Goal: Task Accomplishment & Management: Manage account settings

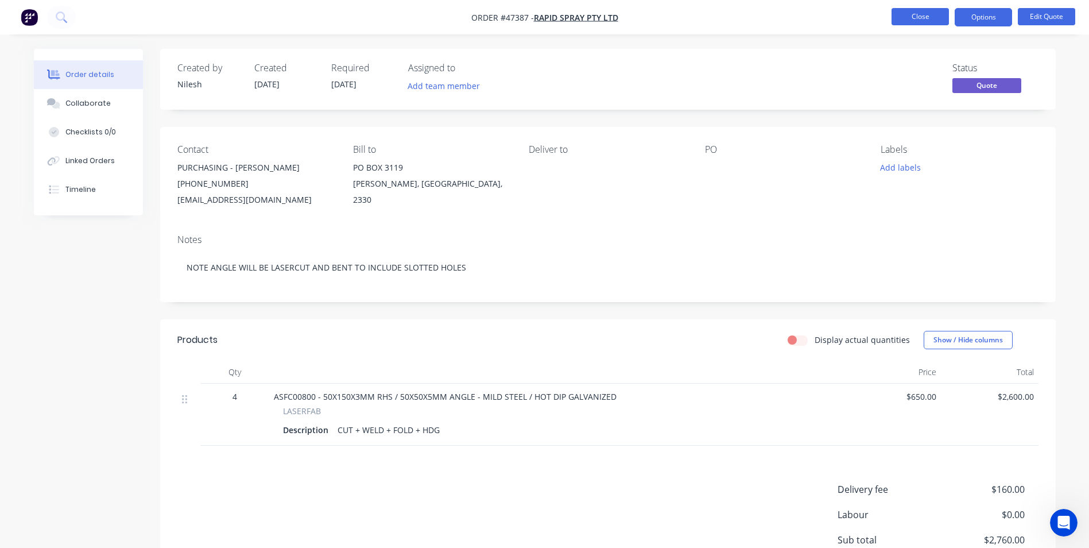
click at [928, 18] on button "Close" at bounding box center [920, 16] width 57 height 17
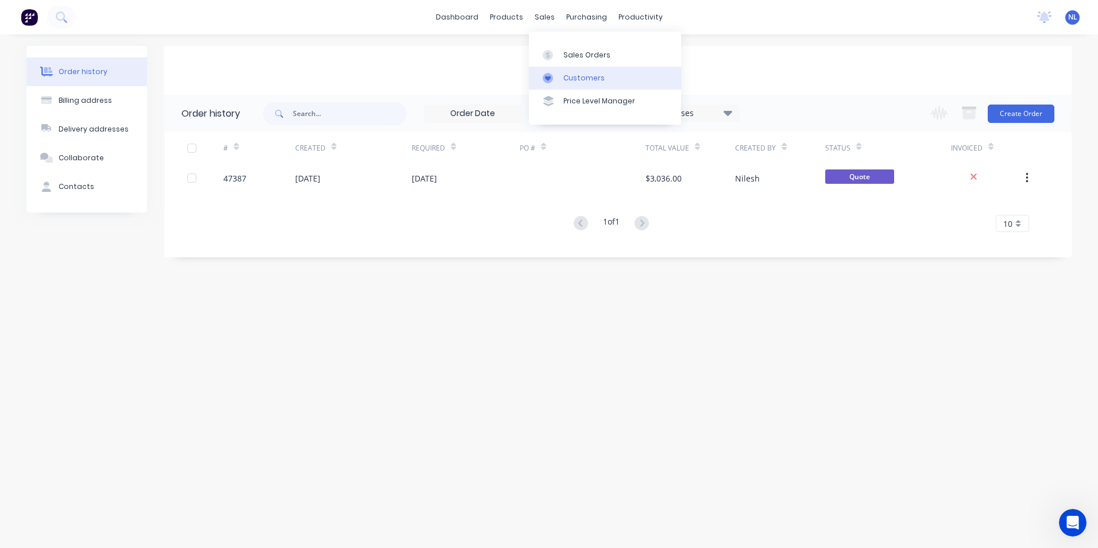
click at [588, 72] on link "Customers" at bounding box center [605, 78] width 152 height 23
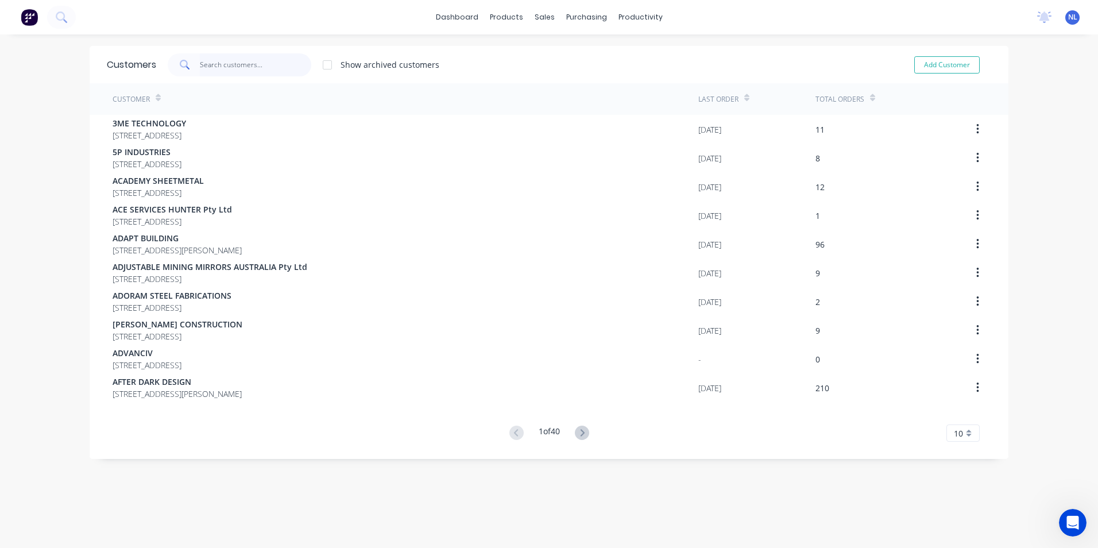
click at [211, 69] on input "text" at bounding box center [256, 64] width 112 height 23
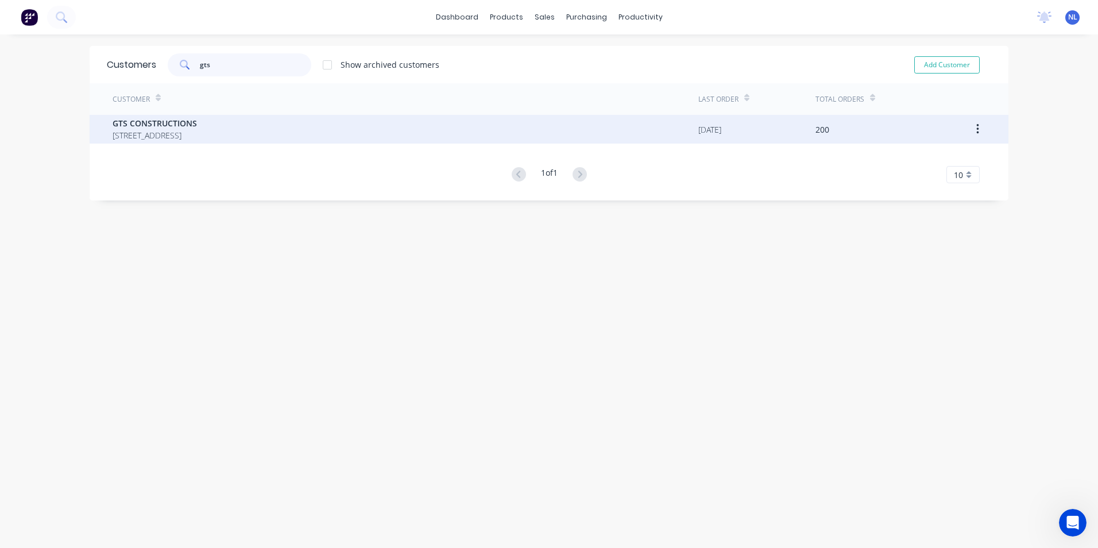
type input "gts"
click at [197, 118] on span "GTS CONSTRUCTIONS" at bounding box center [155, 123] width 84 height 12
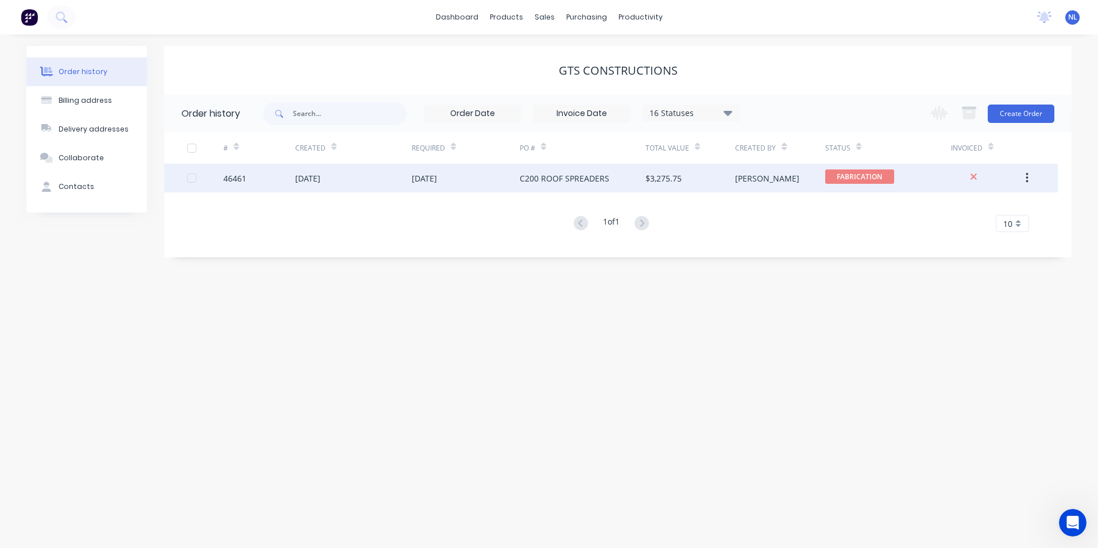
click at [662, 176] on div "$3,275.75" at bounding box center [663, 178] width 36 height 12
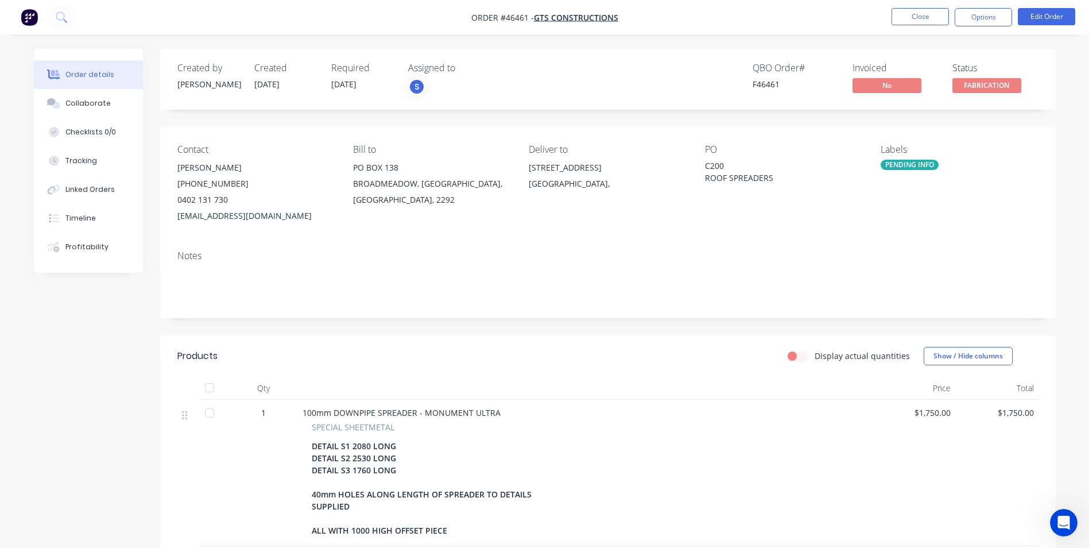
drag, startPoint x: 363, startPoint y: 80, endPoint x: 323, endPoint y: 84, distance: 39.8
click at [323, 84] on div "Created by [PERSON_NAME] Created [DATE] Required [DATE] Assigned to S" at bounding box center [350, 79] width 346 height 33
click at [320, 87] on div "Created by [PERSON_NAME] Created [DATE] Required [DATE] Assigned to S" at bounding box center [350, 79] width 346 height 33
click at [100, 104] on div "Collaborate" at bounding box center [87, 103] width 45 height 10
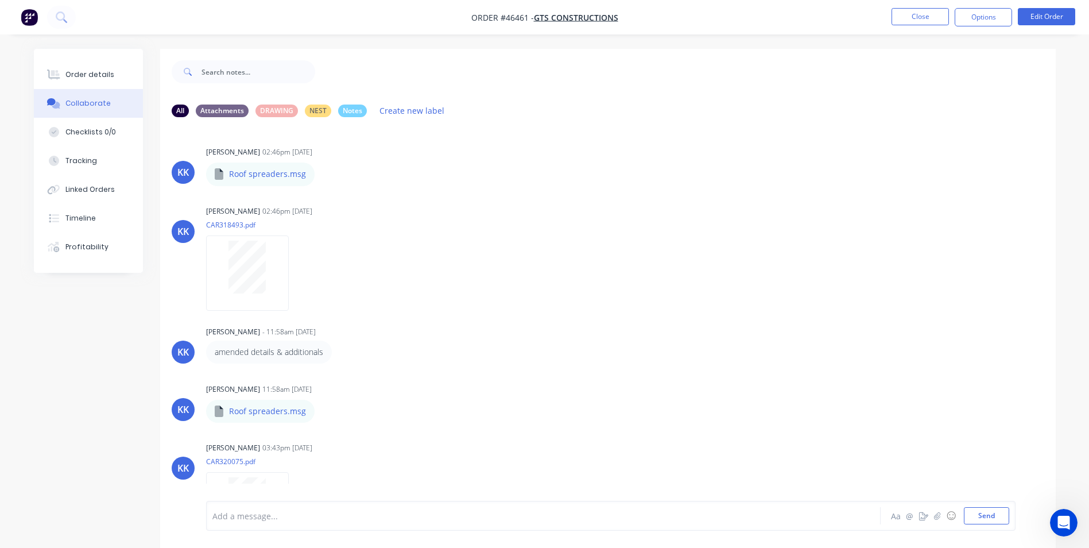
scroll to position [17, 0]
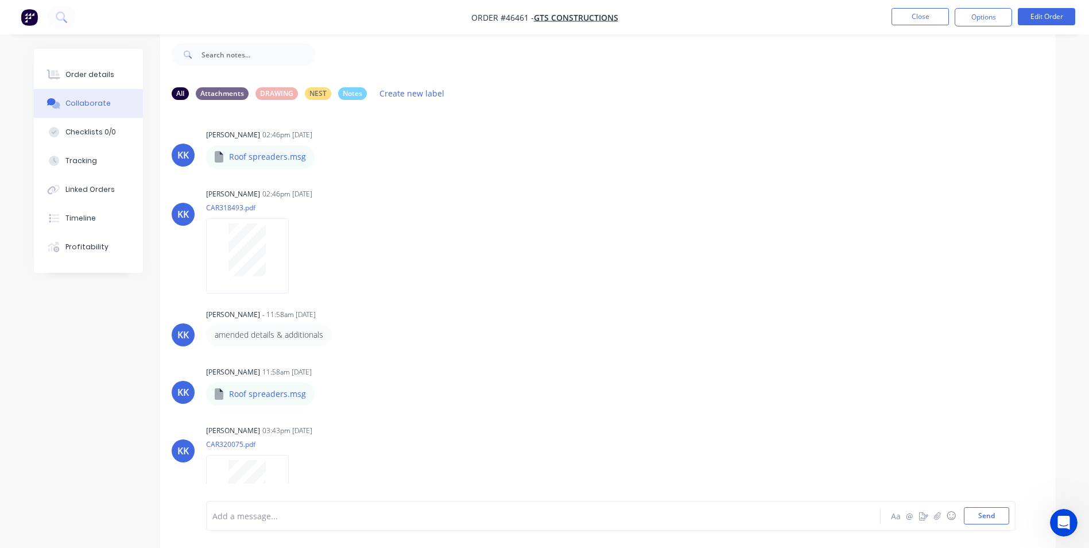
click at [306, 510] on div at bounding box center [511, 516] width 597 height 12
click at [562, 512] on div "[PERSON_NAME] has called and would like an estimated time of completion [DATE]" at bounding box center [511, 516] width 597 height 12
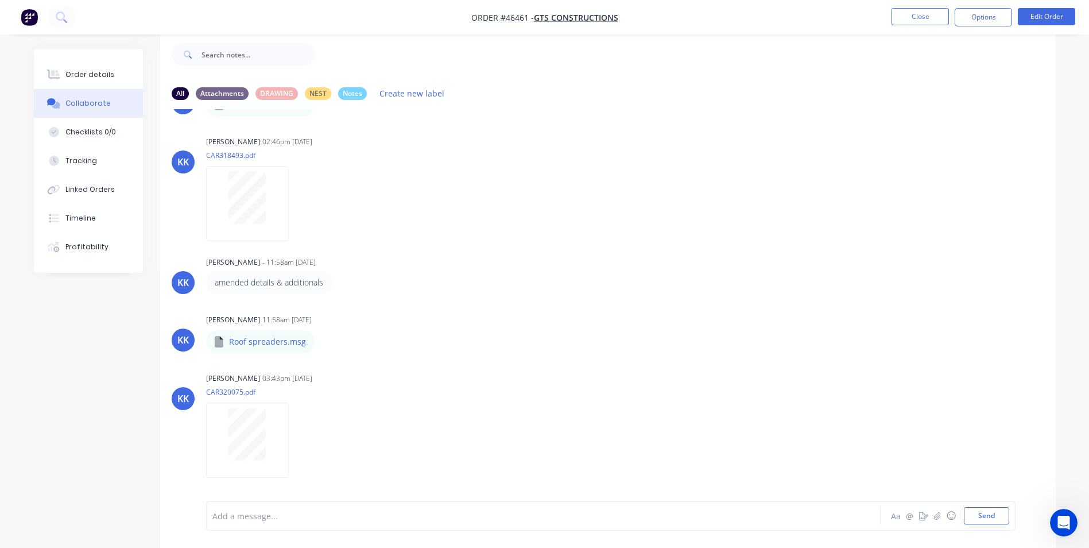
scroll to position [99, 0]
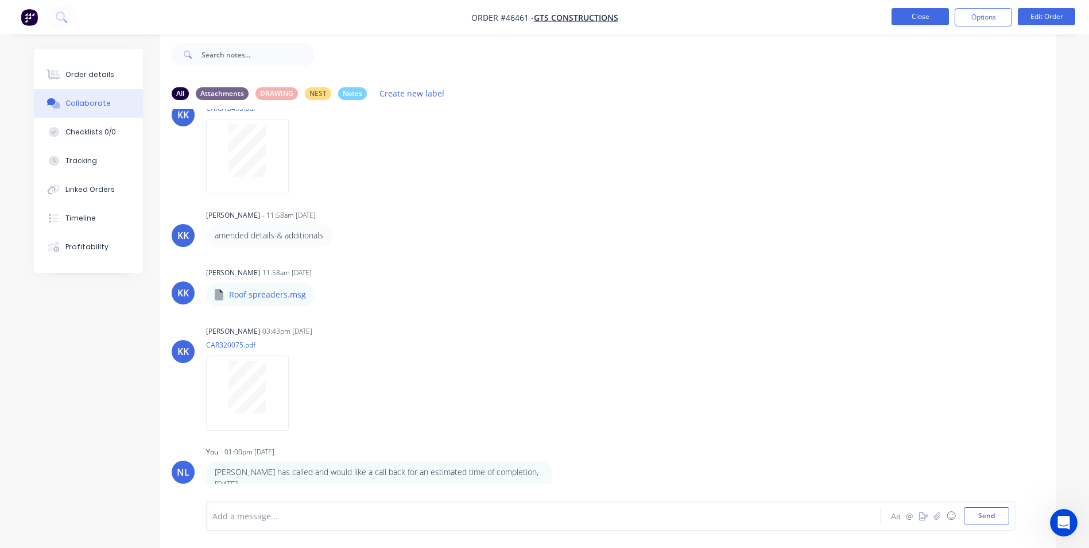
click at [898, 18] on button "Close" at bounding box center [920, 16] width 57 height 17
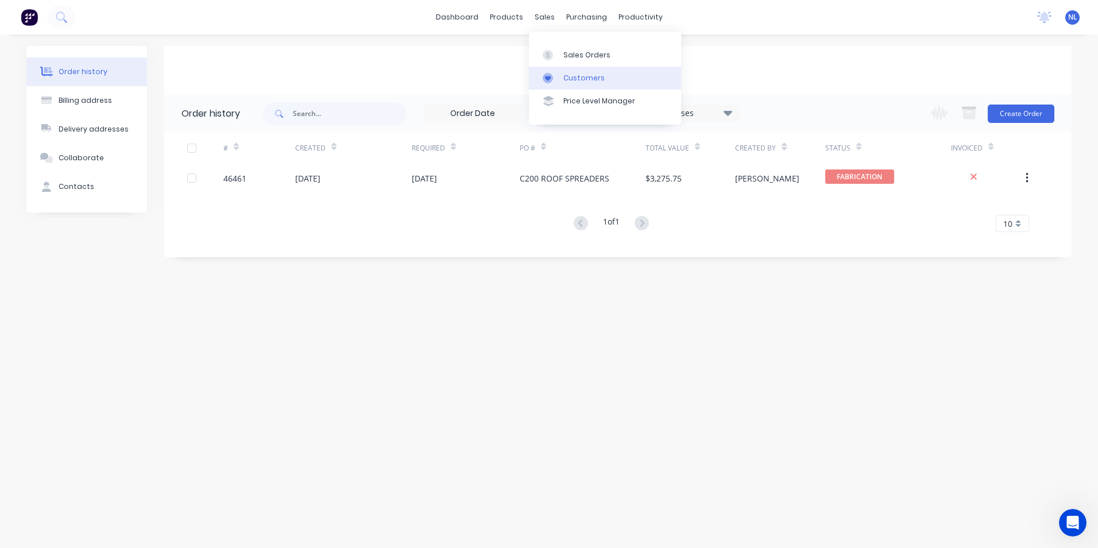
click at [570, 77] on div "Customers" at bounding box center [583, 78] width 41 height 10
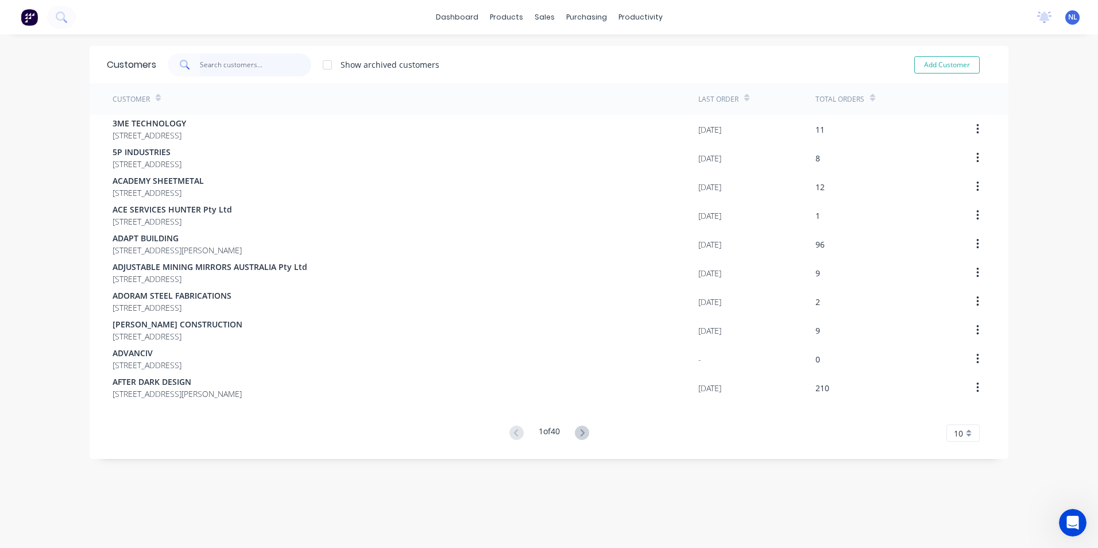
click at [270, 68] on input "text" at bounding box center [256, 64] width 112 height 23
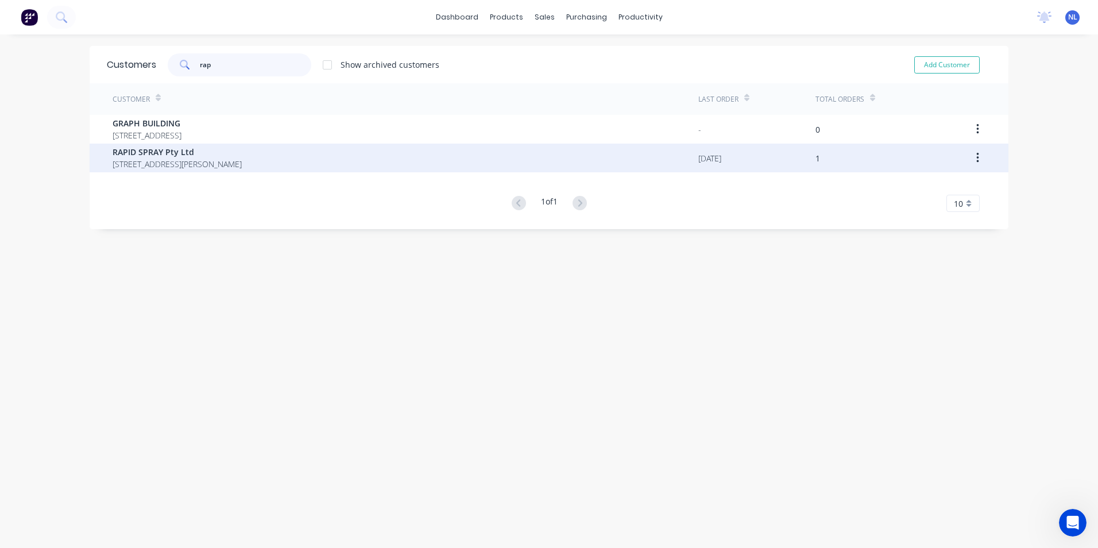
type input "rap"
click at [322, 157] on div "RAPID SPRAY Pty Ltd [STREET_ADDRESS][PERSON_NAME]" at bounding box center [406, 158] width 586 height 29
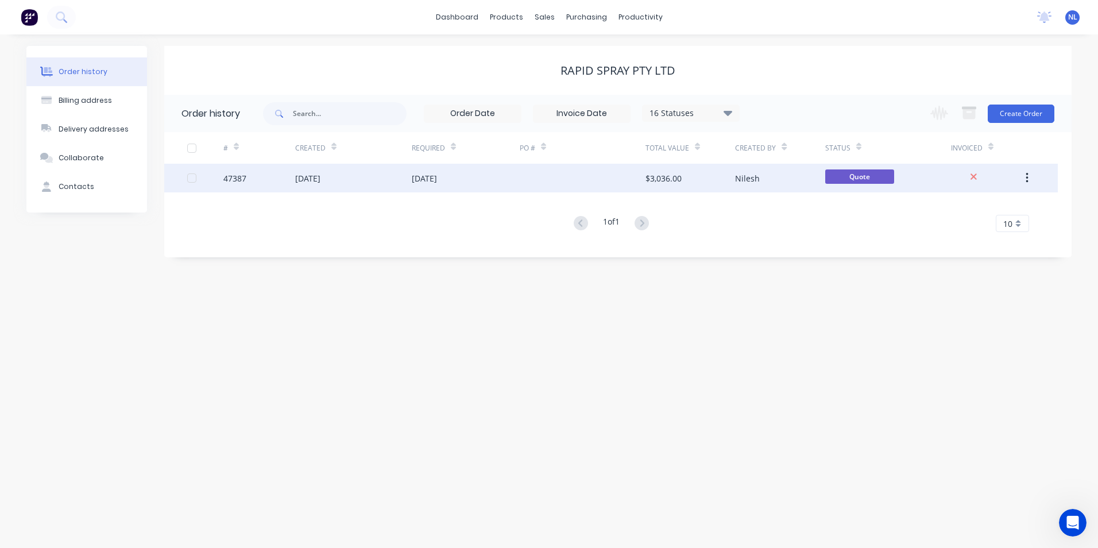
click at [759, 180] on div "Nilesh" at bounding box center [780, 178] width 90 height 29
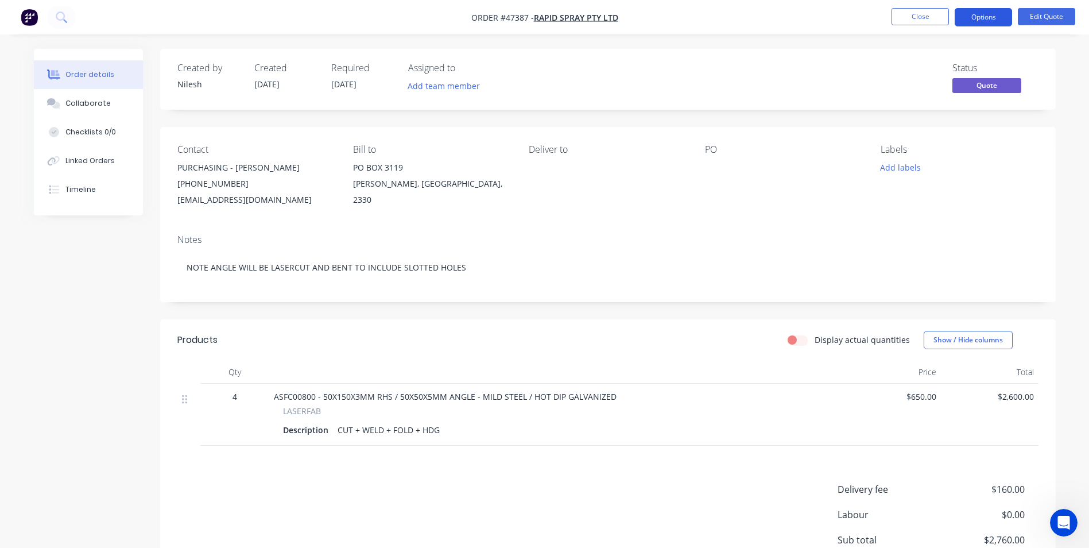
click at [1003, 22] on button "Options" at bounding box center [983, 17] width 57 height 18
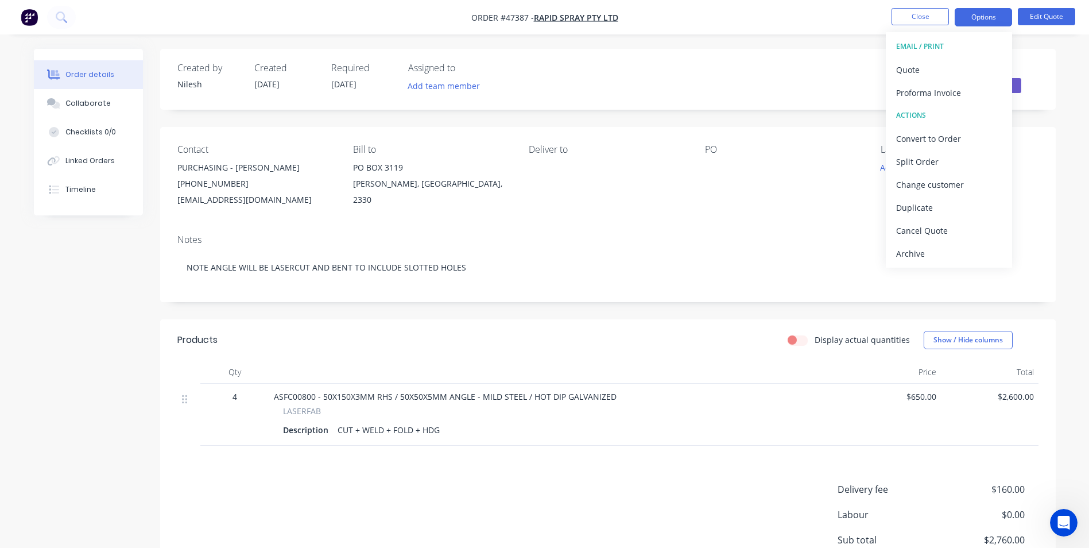
click at [1042, 7] on nav "Order #47387 - RAPID SPRAY Pty Ltd Close Options EMAIL / PRINT Quote Proforma I…" at bounding box center [544, 17] width 1089 height 34
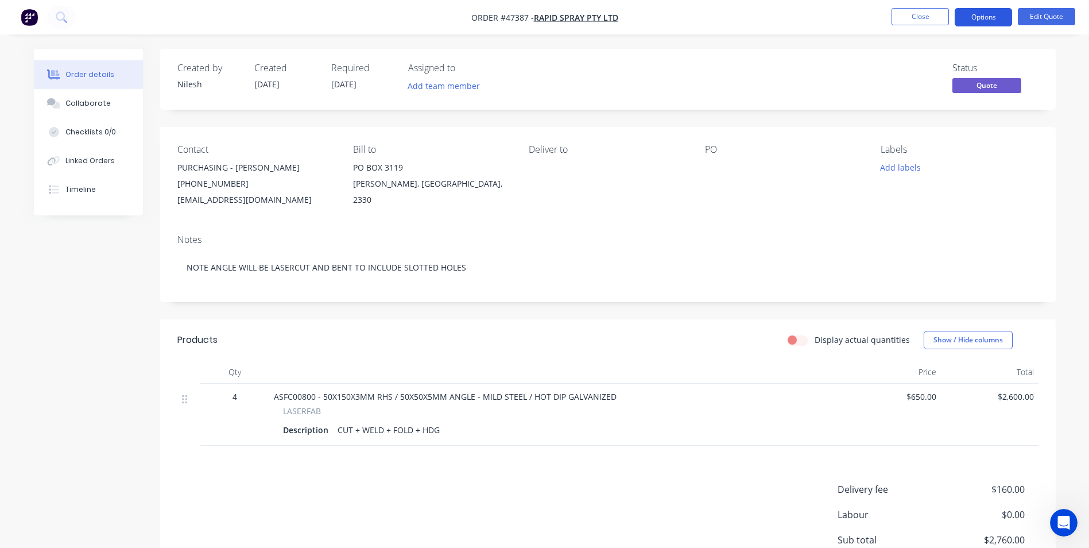
click at [996, 21] on button "Options" at bounding box center [983, 17] width 57 height 18
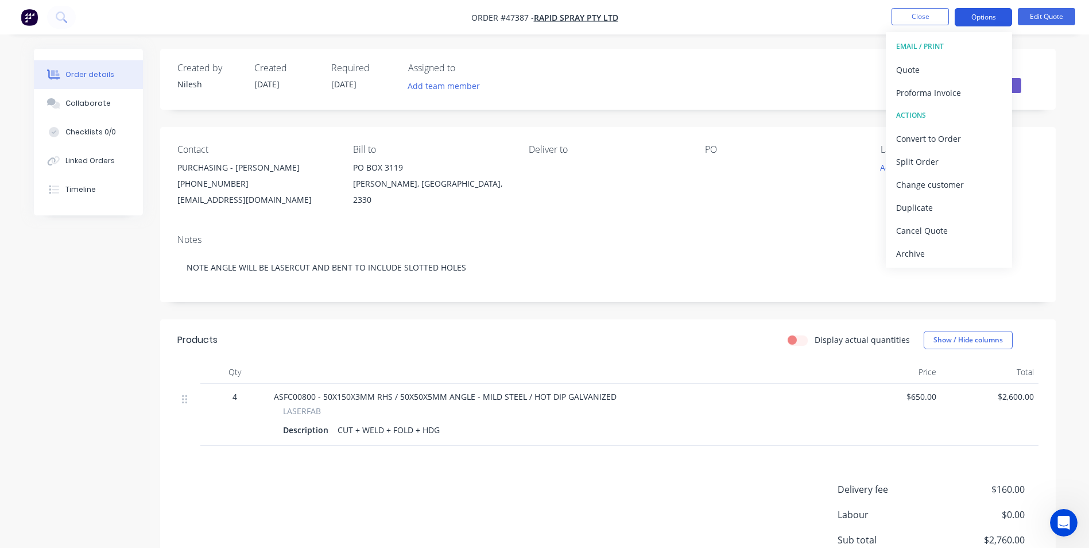
click at [995, 18] on button "Options" at bounding box center [983, 17] width 57 height 18
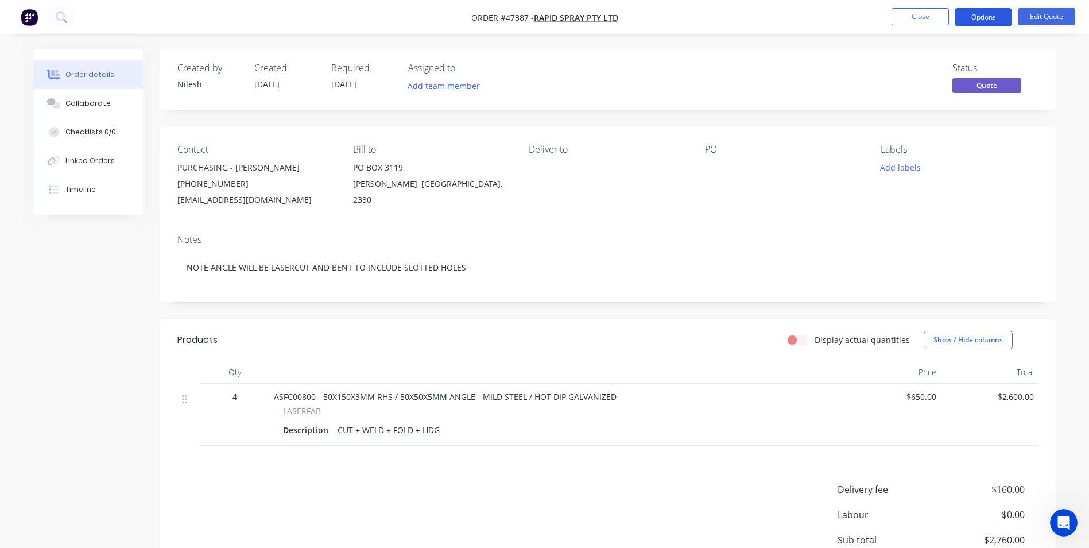
click at [995, 18] on button "Options" at bounding box center [983, 17] width 57 height 18
drag, startPoint x: 726, startPoint y: 200, endPoint x: 717, endPoint y: 165, distance: 35.5
click at [726, 199] on div "PO" at bounding box center [783, 176] width 157 height 64
click at [716, 164] on div at bounding box center [777, 168] width 144 height 16
click at [1053, 22] on button "Edit Quote" at bounding box center [1046, 16] width 57 height 17
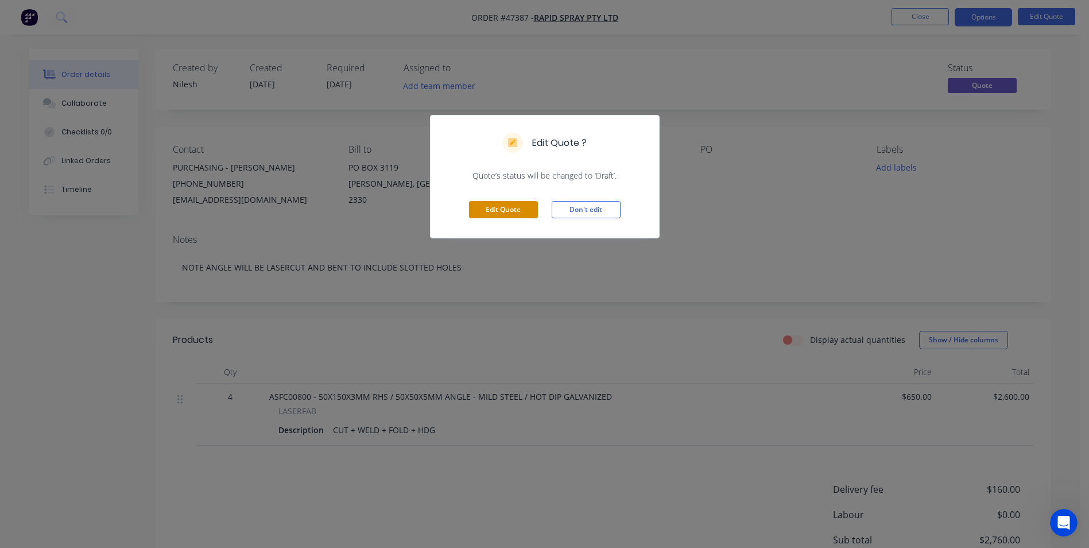
click at [512, 205] on button "Edit Quote" at bounding box center [503, 209] width 69 height 17
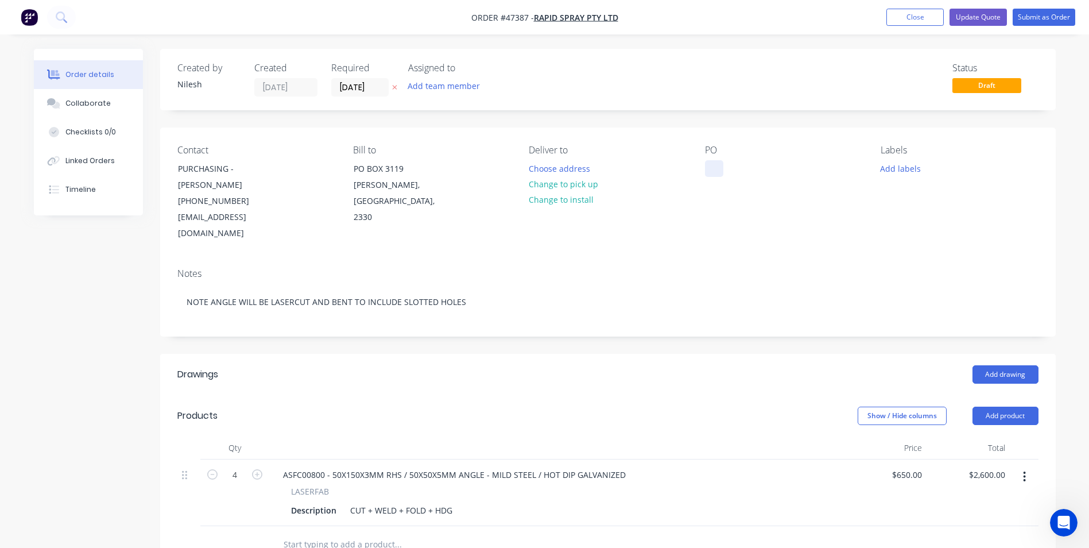
click at [716, 168] on div at bounding box center [714, 168] width 18 height 17
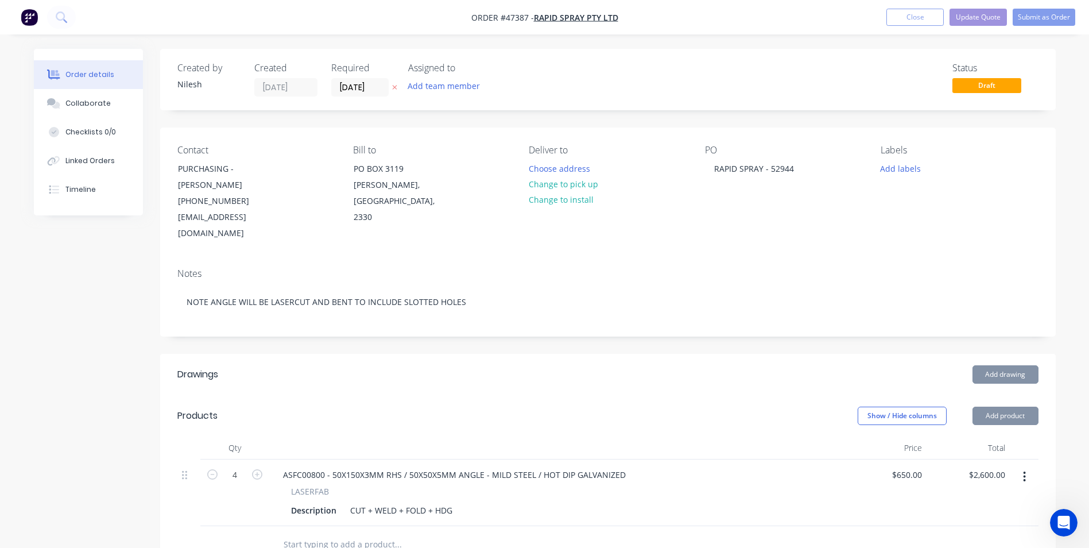
click at [802, 186] on div "PO RAPID SPRAY - 52944" at bounding box center [783, 193] width 157 height 97
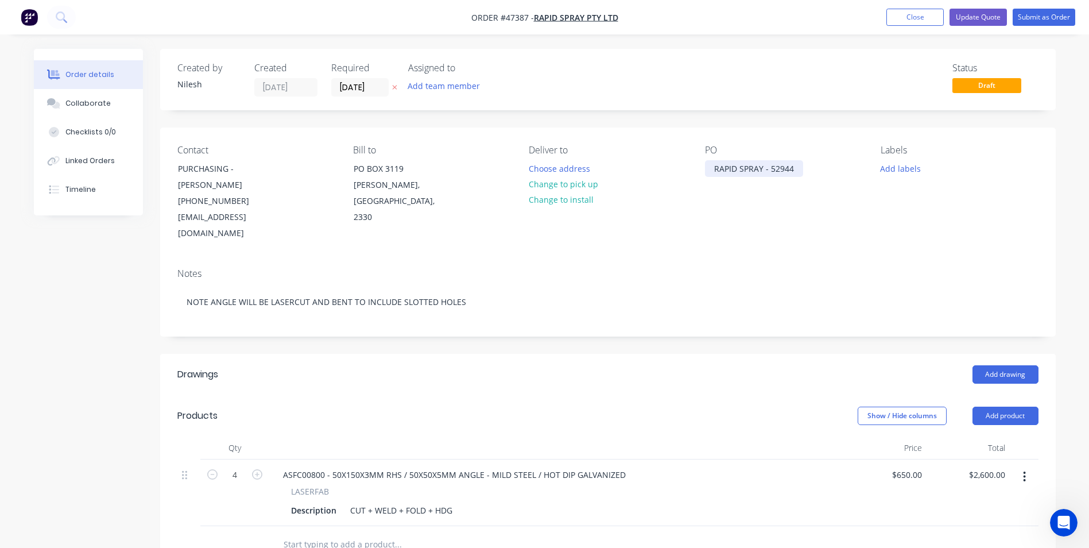
click at [778, 173] on div "RAPID SPRAY - 52944" at bounding box center [754, 168] width 98 height 17
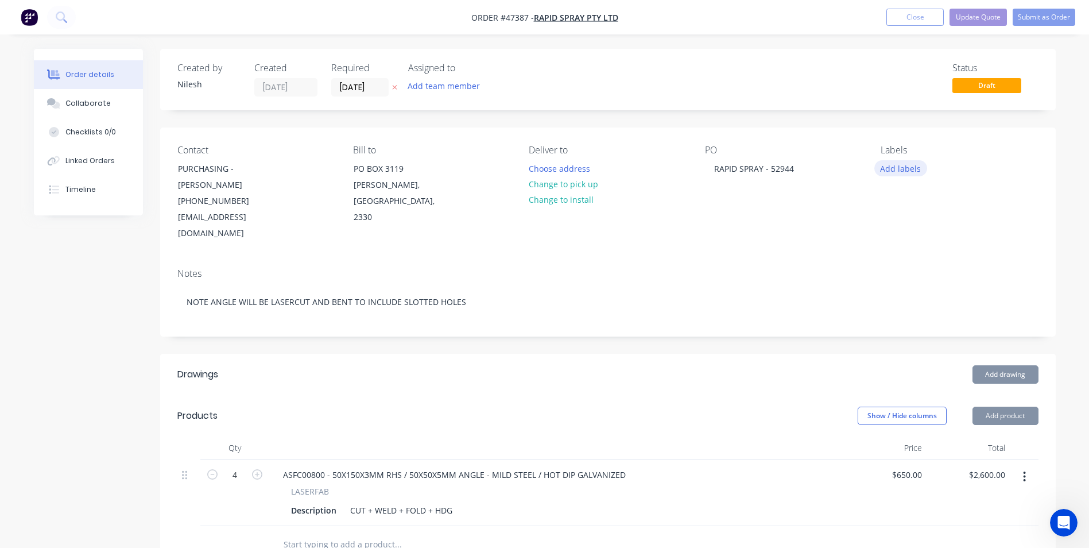
click at [892, 164] on button "Add labels" at bounding box center [901, 168] width 53 height 16
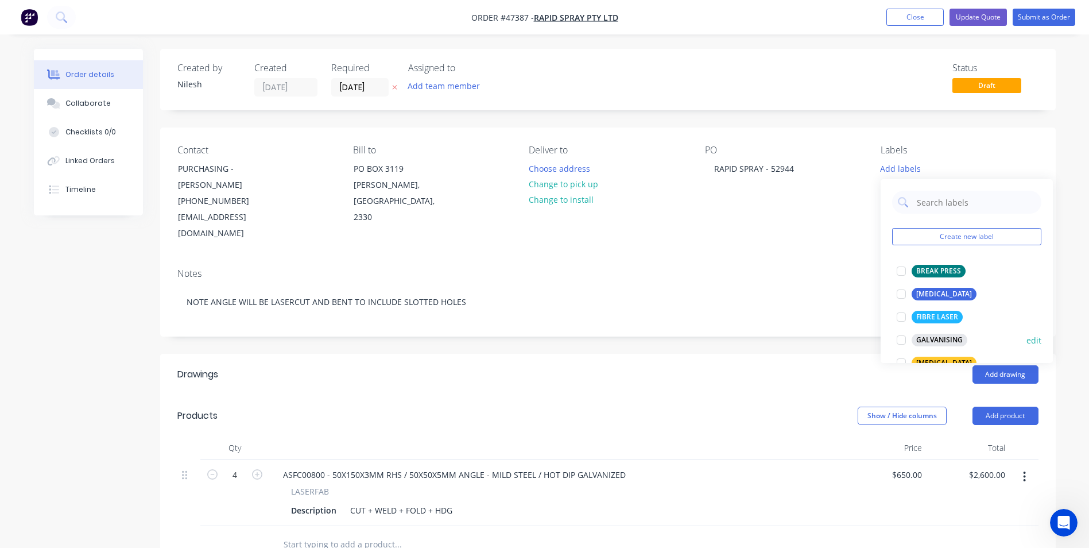
click at [931, 339] on div "GALVANISING" at bounding box center [940, 340] width 56 height 13
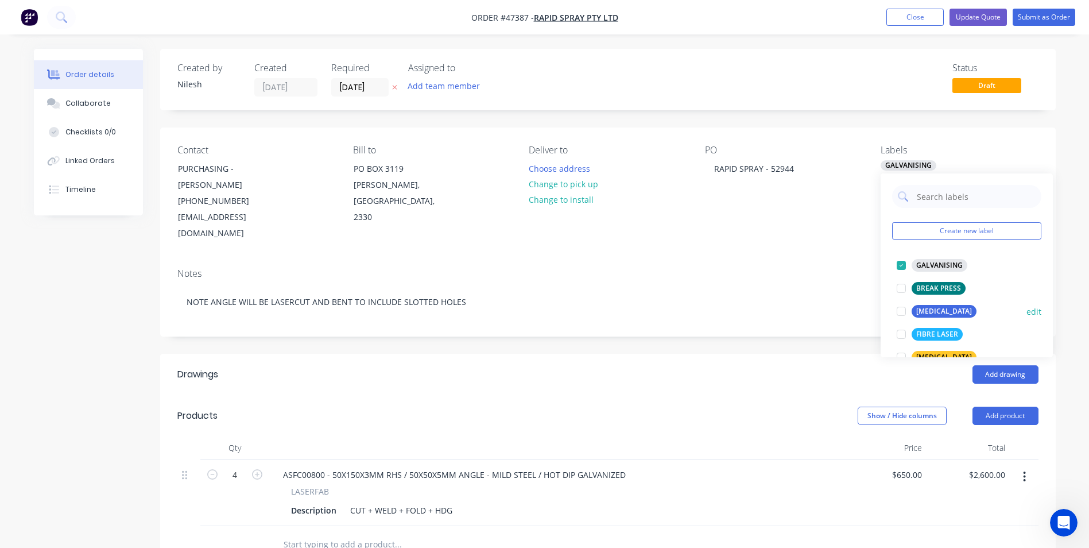
click at [936, 304] on button "[MEDICAL_DATA]" at bounding box center [936, 311] width 89 height 16
click at [934, 307] on div "BREAK PRESS" at bounding box center [939, 311] width 54 height 13
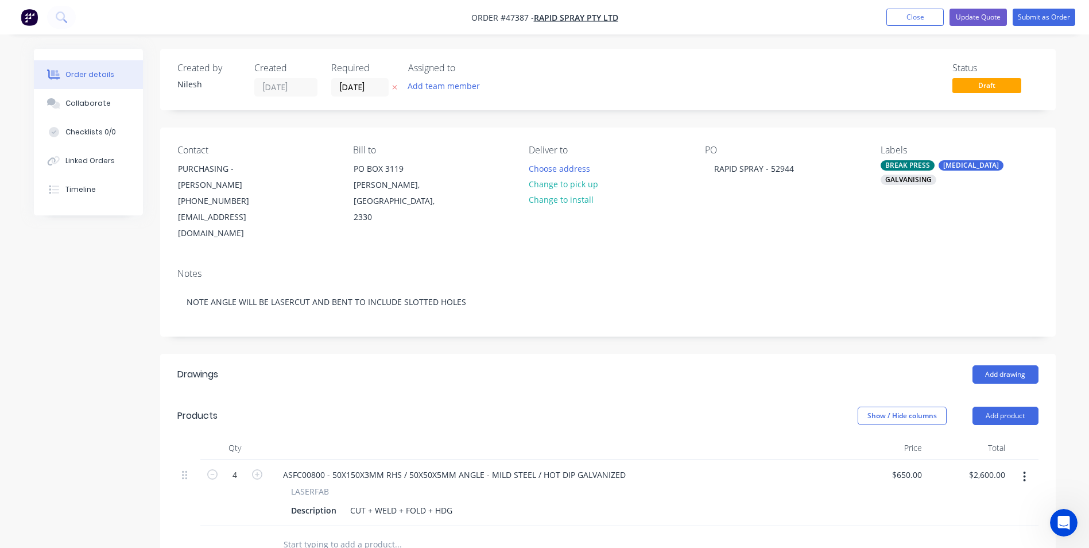
click at [733, 242] on div "Contact PURCHASING - [PERSON_NAME] [PHONE_NUMBER] [EMAIL_ADDRESS][DOMAIN_NAME] …" at bounding box center [608, 192] width 896 height 131
click at [954, 184] on div "BREAK PRESS [MEDICAL_DATA] GALVANISING" at bounding box center [959, 172] width 157 height 25
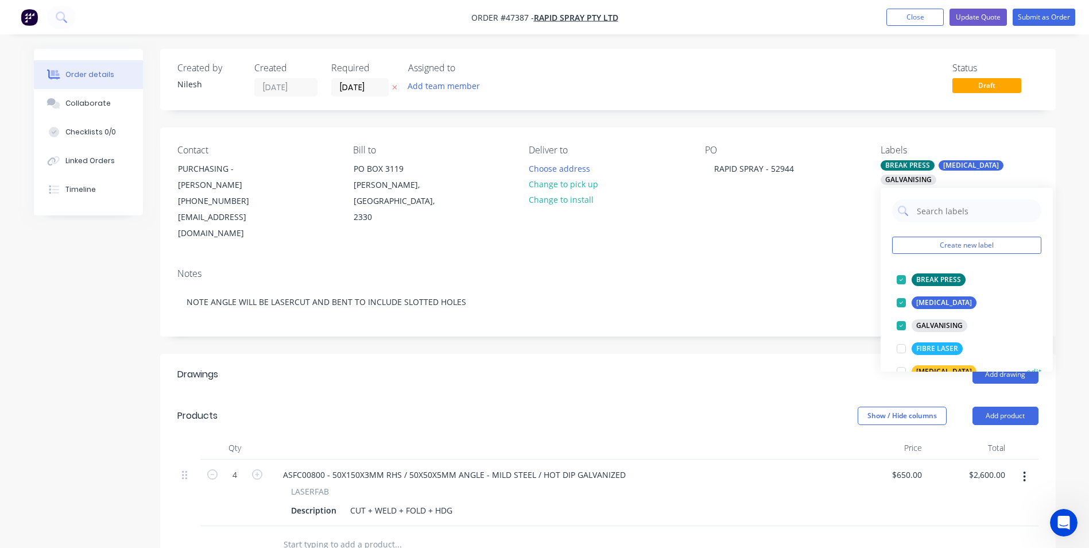
scroll to position [57, 0]
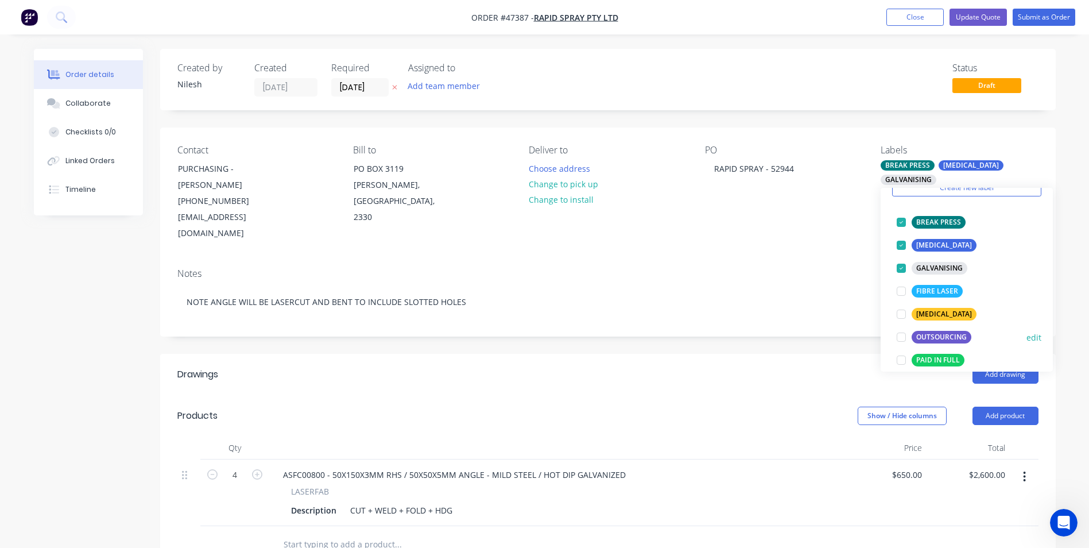
click at [957, 338] on div "OUTSOURCING" at bounding box center [942, 337] width 60 height 13
click at [943, 288] on div "OUTSOURCING" at bounding box center [942, 291] width 60 height 13
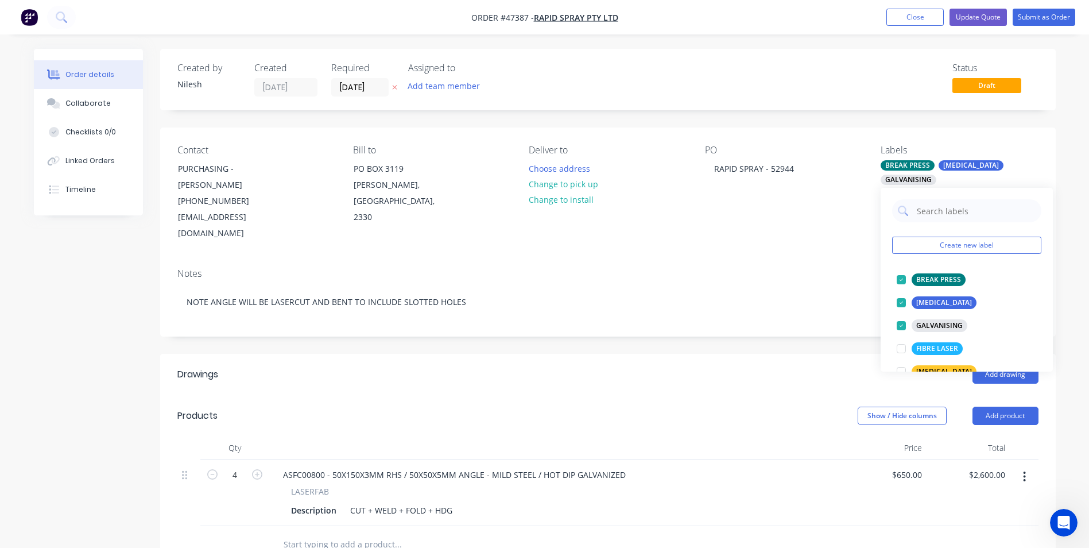
click at [802, 268] on div "Notes" at bounding box center [607, 273] width 861 height 11
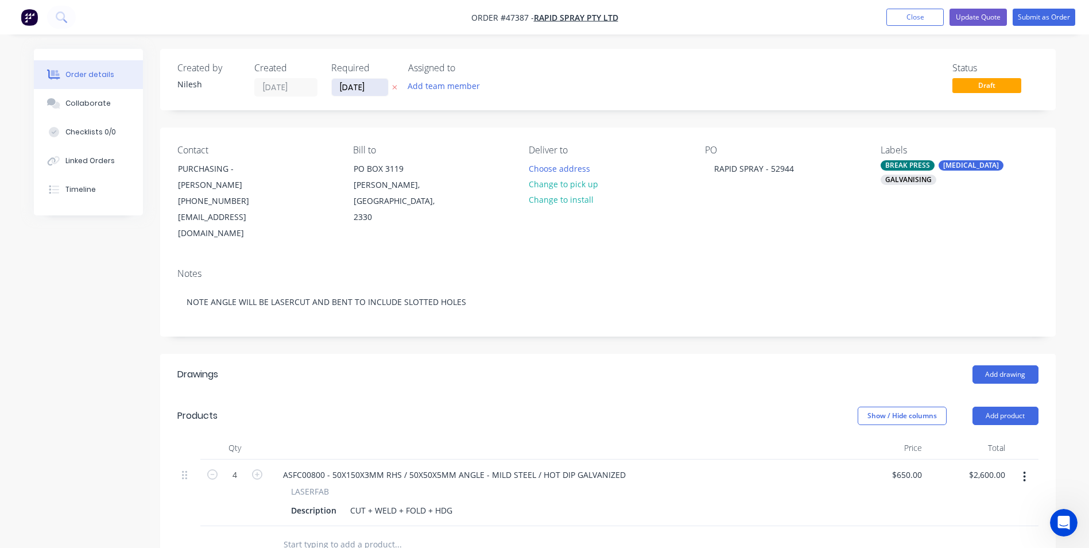
click at [366, 92] on input "[DATE]" at bounding box center [360, 87] width 56 height 17
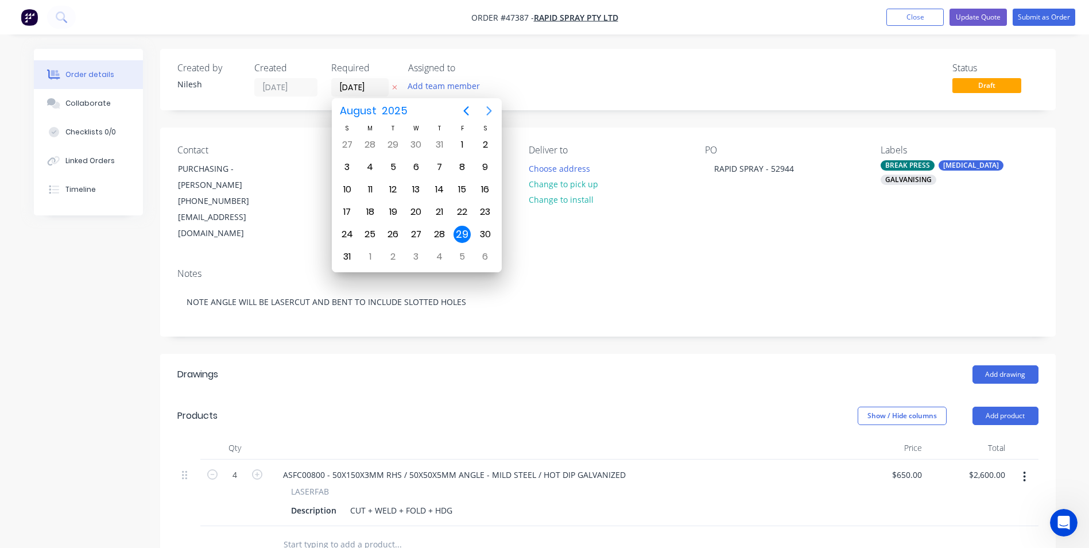
click at [489, 109] on icon "Next page" at bounding box center [488, 110] width 5 height 9
click at [455, 226] on div "3" at bounding box center [462, 234] width 23 height 22
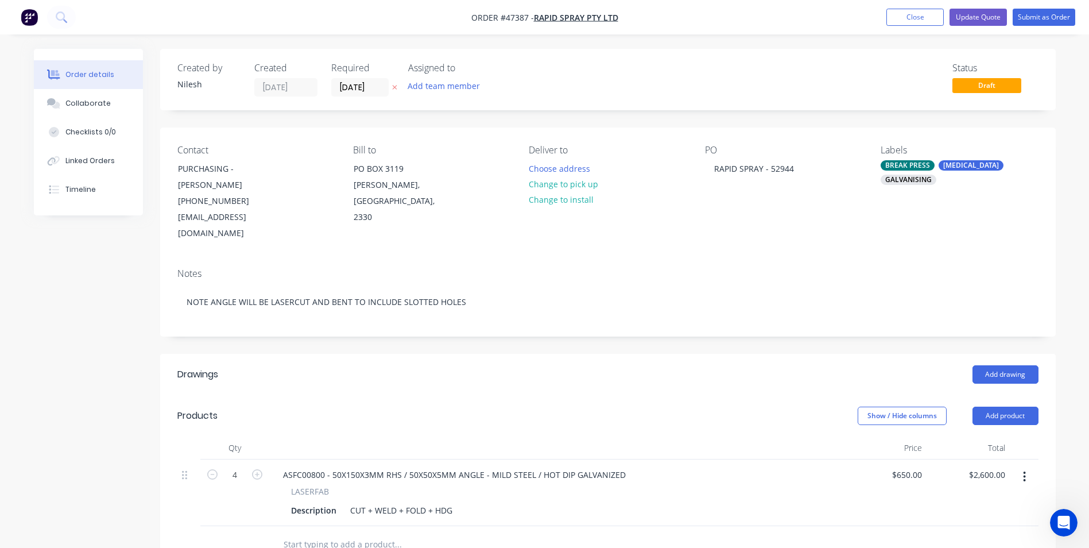
click at [457, 78] on div "Assigned to Add team member" at bounding box center [465, 80] width 115 height 34
click at [457, 87] on button "Add team member" at bounding box center [443, 86] width 84 height 16
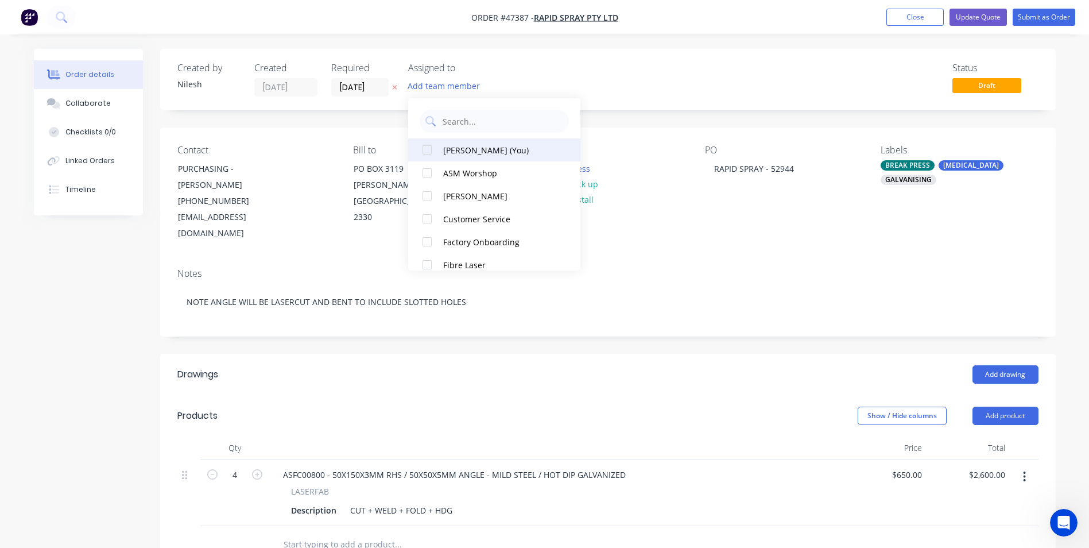
click at [473, 145] on div "[PERSON_NAME] (You)" at bounding box center [500, 150] width 115 height 12
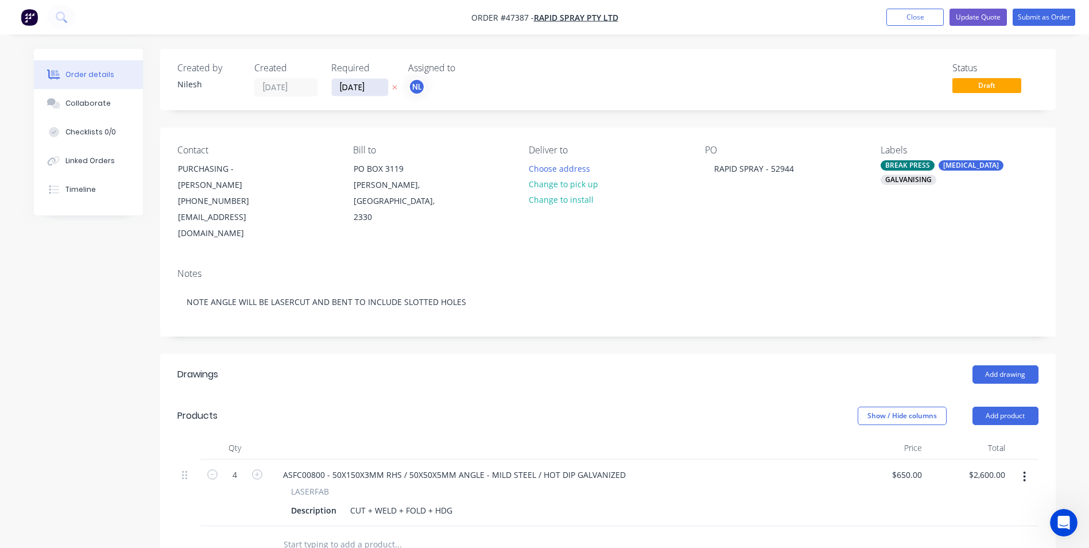
click at [369, 91] on input "[DATE]" at bounding box center [360, 87] width 56 height 17
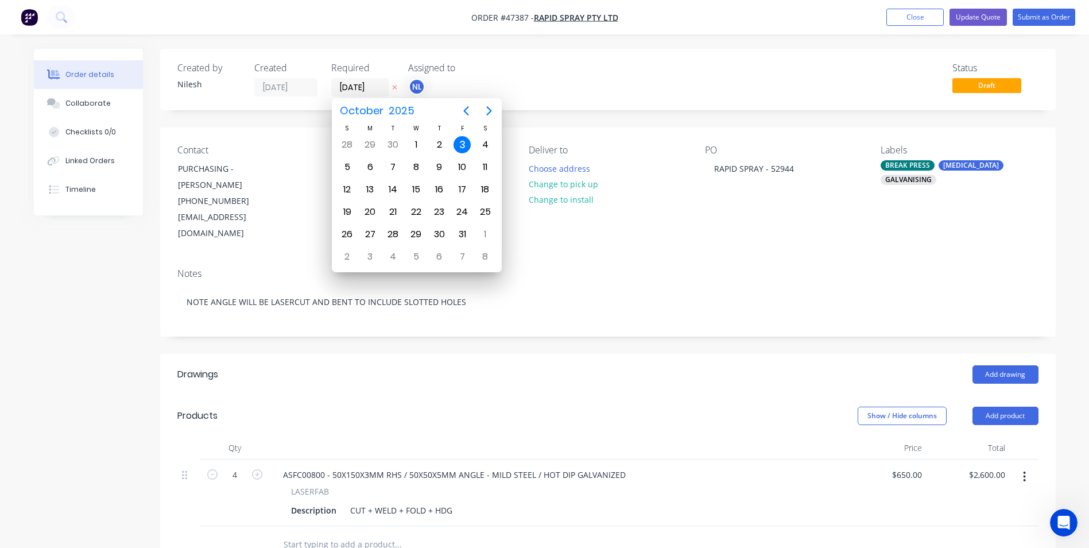
click at [581, 75] on div "Status Draft" at bounding box center [781, 80] width 516 height 34
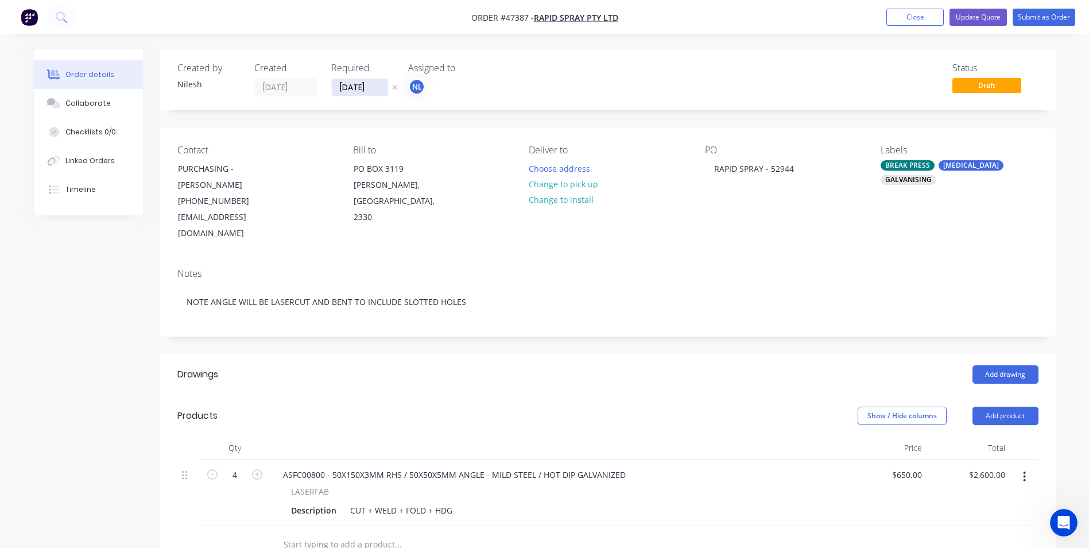
click at [335, 90] on input "[DATE]" at bounding box center [360, 87] width 56 height 17
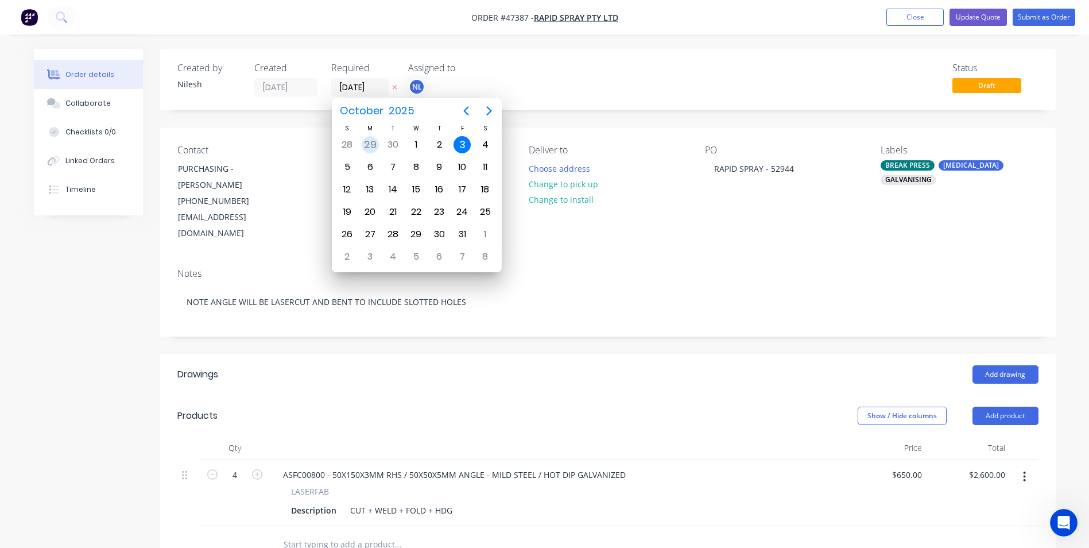
click at [365, 141] on div "29" at bounding box center [370, 144] width 17 height 17
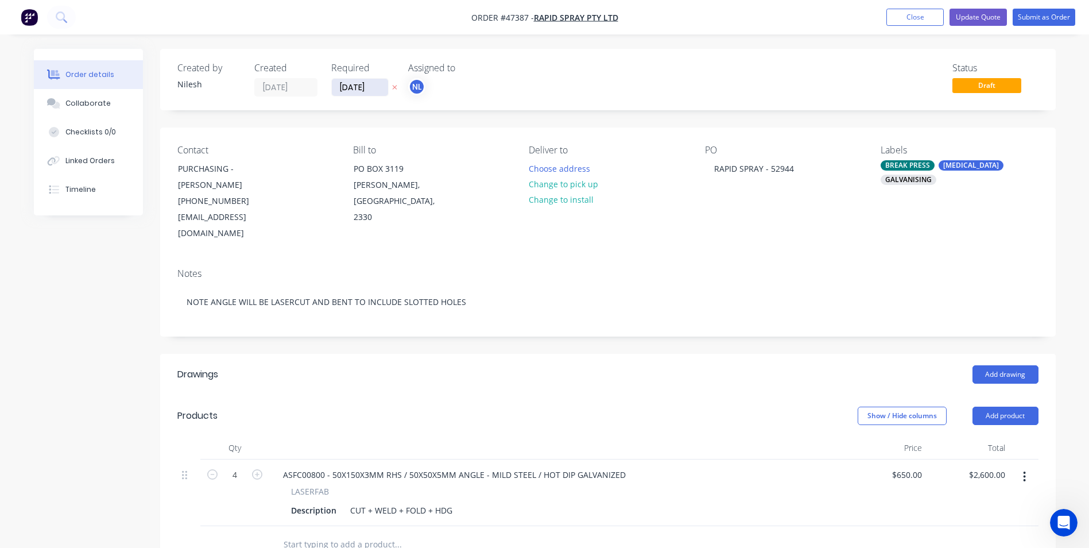
click at [362, 87] on input "[DATE]" at bounding box center [360, 87] width 56 height 17
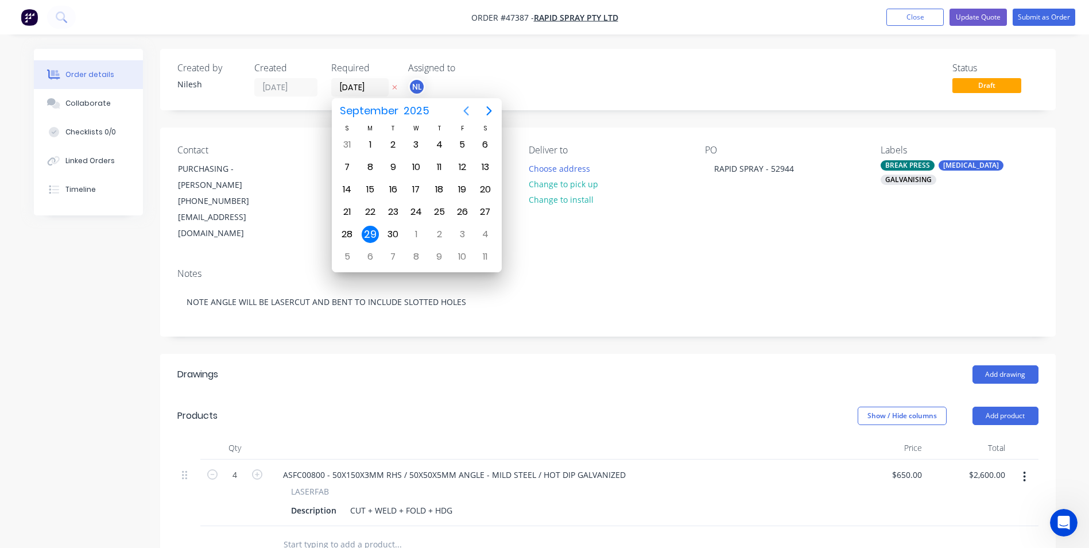
click at [471, 111] on icon "Previous page" at bounding box center [466, 111] width 14 height 14
click at [467, 251] on div "5" at bounding box center [462, 256] width 17 height 17
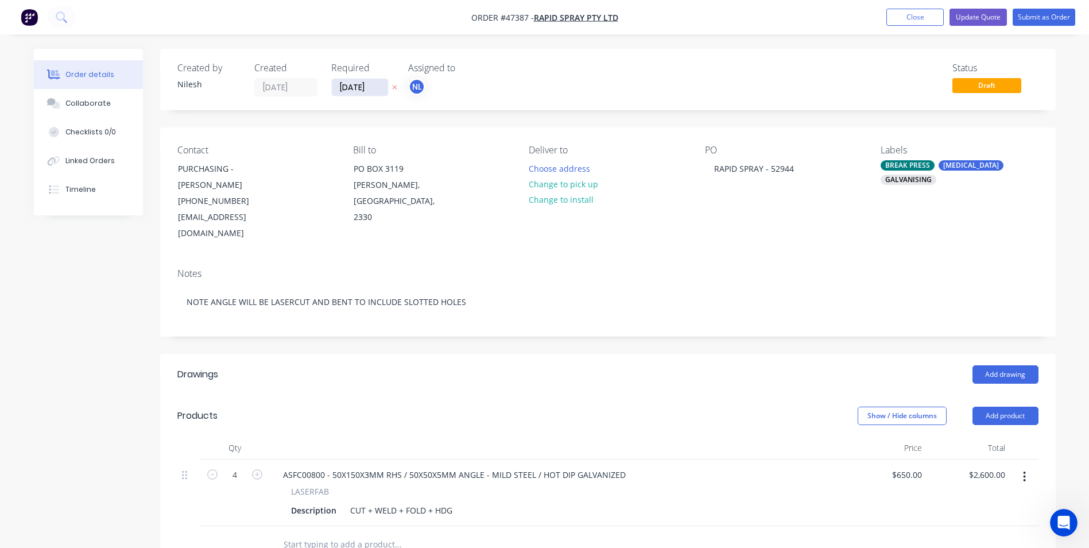
click at [374, 82] on input "[DATE]" at bounding box center [360, 87] width 56 height 17
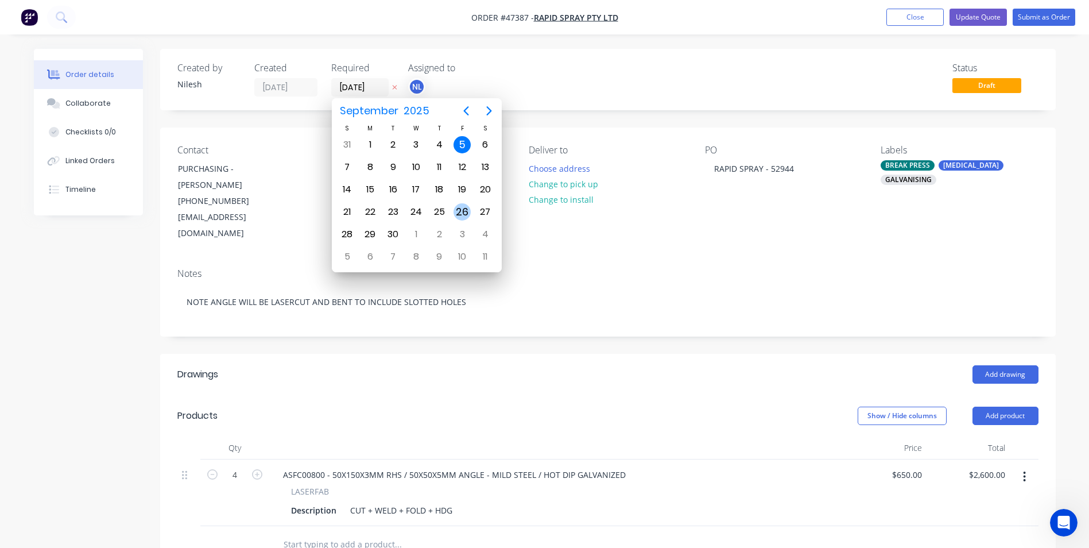
click at [464, 210] on div "26" at bounding box center [462, 211] width 17 height 17
type input "[DATE]"
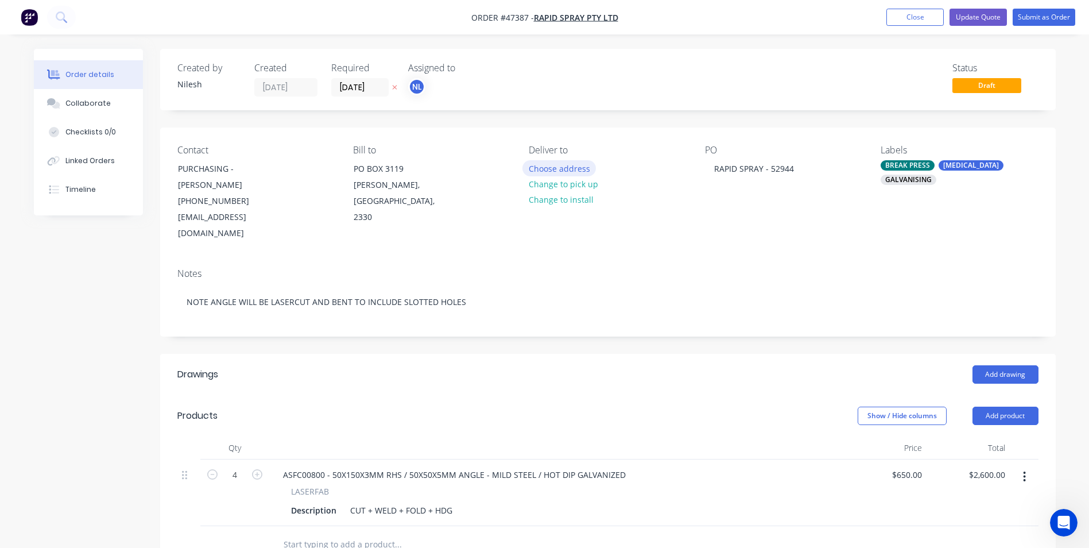
click at [571, 172] on button "Choose address" at bounding box center [560, 168] width 74 height 16
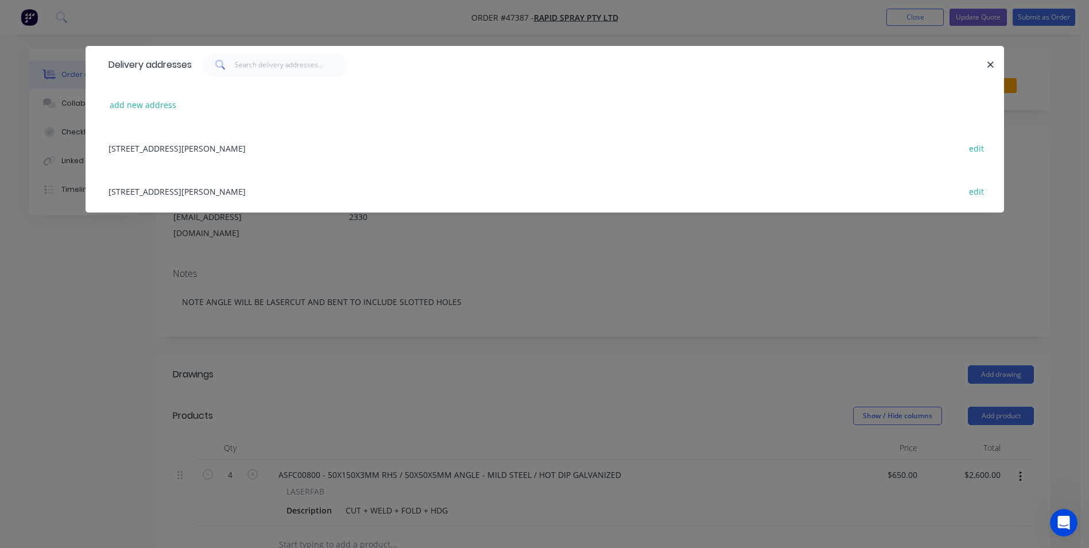
click at [179, 98] on div "add new address" at bounding box center [545, 104] width 884 height 43
click at [166, 103] on button "add new address" at bounding box center [143, 105] width 79 height 16
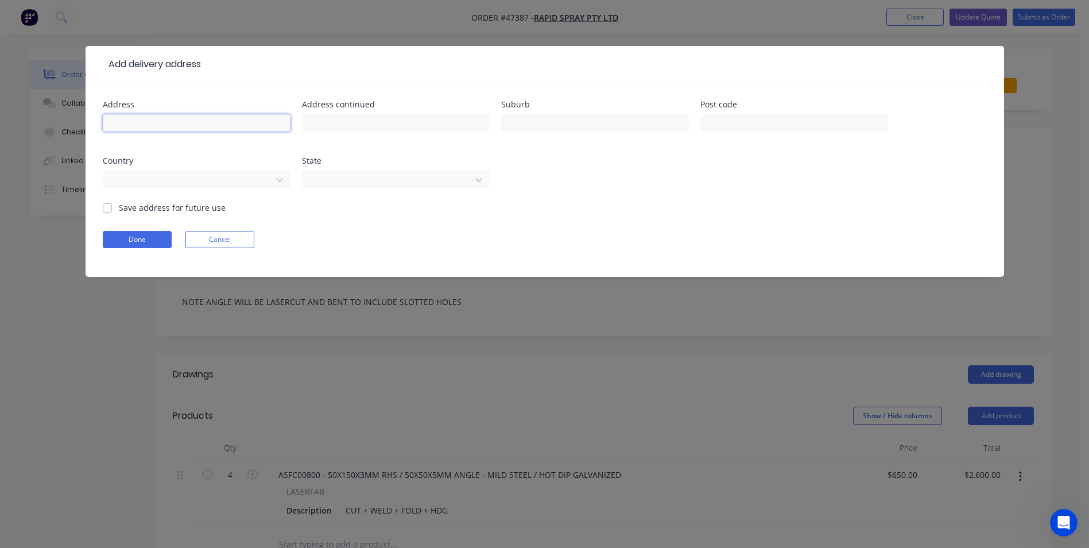
click at [234, 123] on input "text" at bounding box center [197, 122] width 188 height 17
paste input "[STREET_ADDRESS]"
drag, startPoint x: 152, startPoint y: 122, endPoint x: 208, endPoint y: 119, distance: 55.7
click at [208, 119] on input "[STREET_ADDRESS]" at bounding box center [197, 122] width 188 height 17
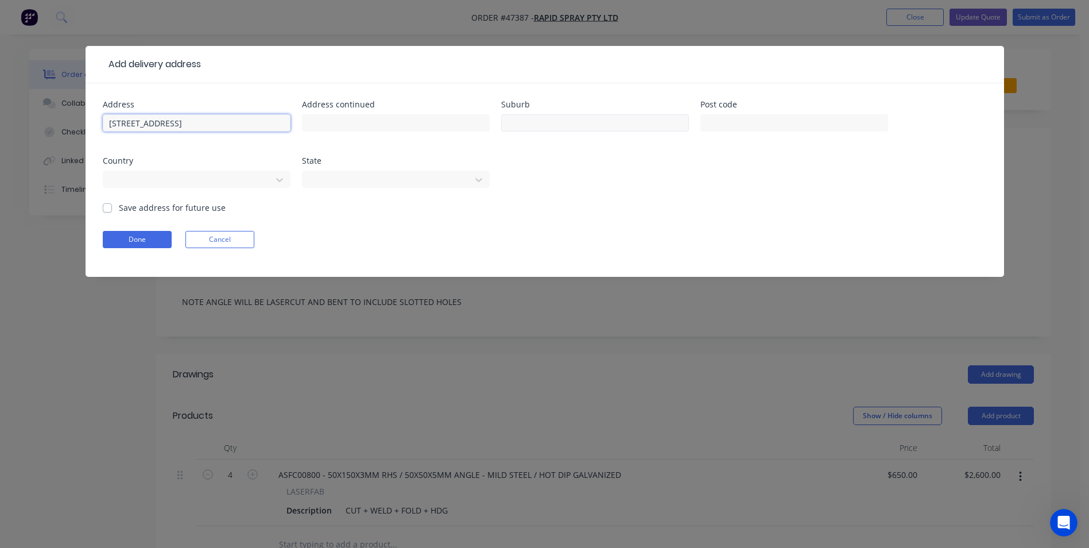
scroll to position [0, 0]
type input "[STREET_ADDRESS]"
click at [521, 123] on input "text" at bounding box center [595, 122] width 188 height 17
paste input "[PERSON_NAME] Hill"
type input "[PERSON_NAME] Hill"
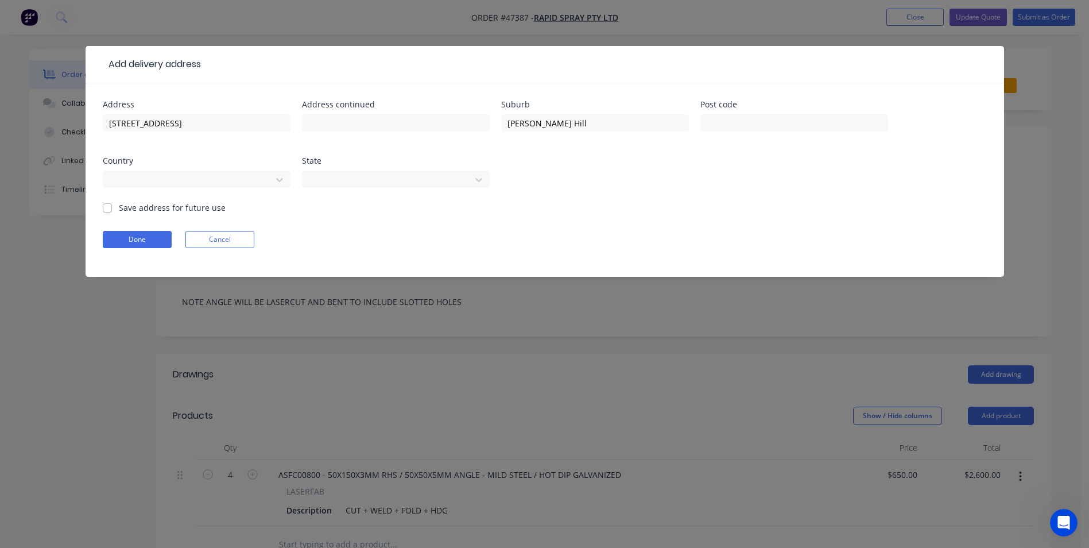
click at [156, 136] on div "[STREET_ADDRESS]" at bounding box center [197, 128] width 188 height 34
click at [181, 123] on input "[STREET_ADDRESS]" at bounding box center [197, 122] width 188 height 17
click at [339, 173] on div at bounding box center [388, 178] width 153 height 14
type input "N"
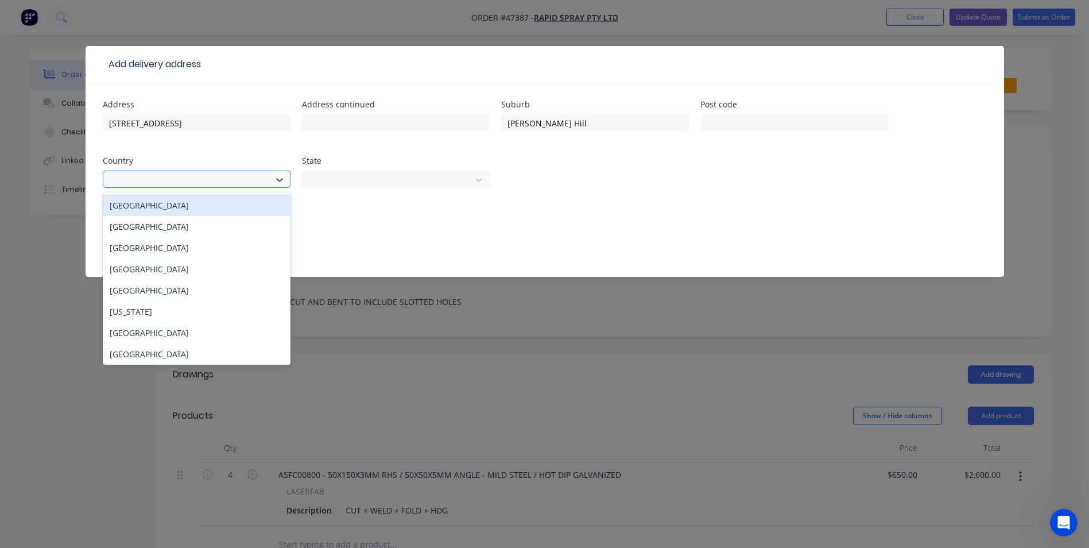
click at [246, 173] on div at bounding box center [189, 178] width 153 height 14
type input "A"
click at [200, 203] on div "[GEOGRAPHIC_DATA]" at bounding box center [197, 205] width 188 height 21
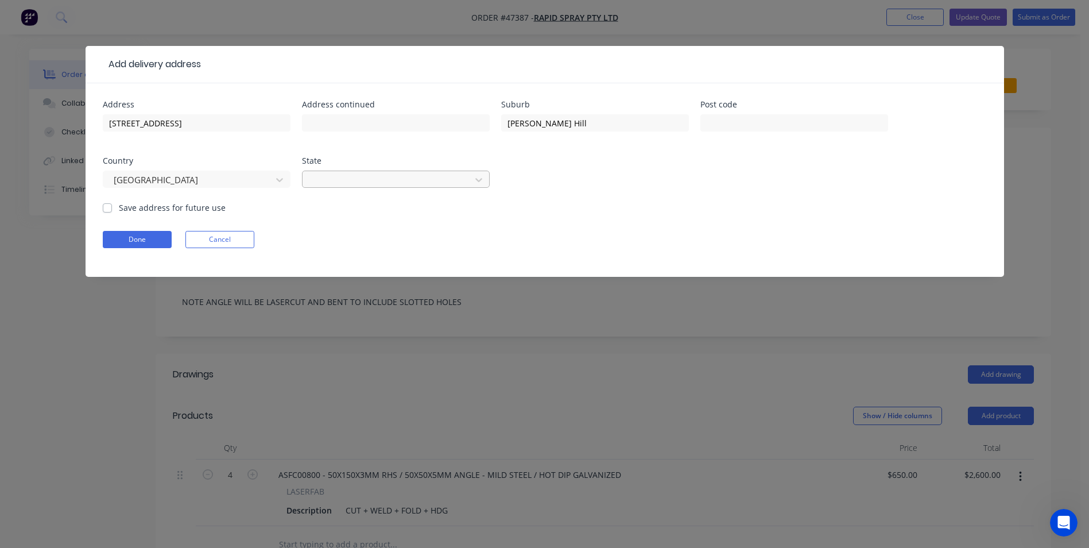
click at [325, 185] on div at bounding box center [388, 178] width 153 height 14
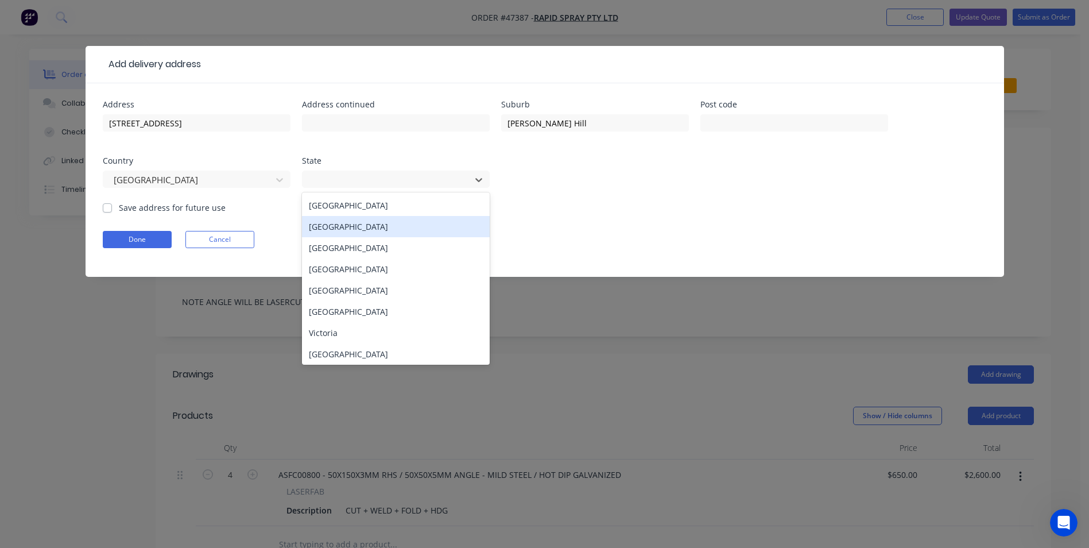
click at [355, 232] on div "[GEOGRAPHIC_DATA]" at bounding box center [396, 226] width 188 height 21
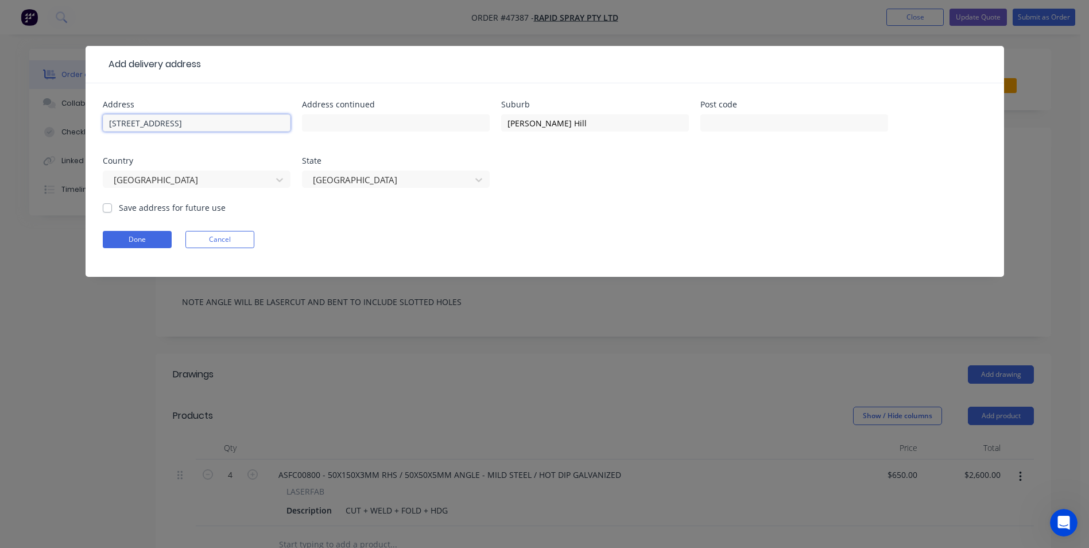
drag, startPoint x: 176, startPoint y: 119, endPoint x: 248, endPoint y: 122, distance: 71.8
click at [248, 122] on input "[STREET_ADDRESS]" at bounding box center [197, 122] width 188 height 17
click at [248, 122] on input "[STREET_ADDRESS] a" at bounding box center [197, 122] width 188 height 17
type input "[STREET_ADDRESS]"
click at [841, 126] on input "text" at bounding box center [795, 122] width 188 height 17
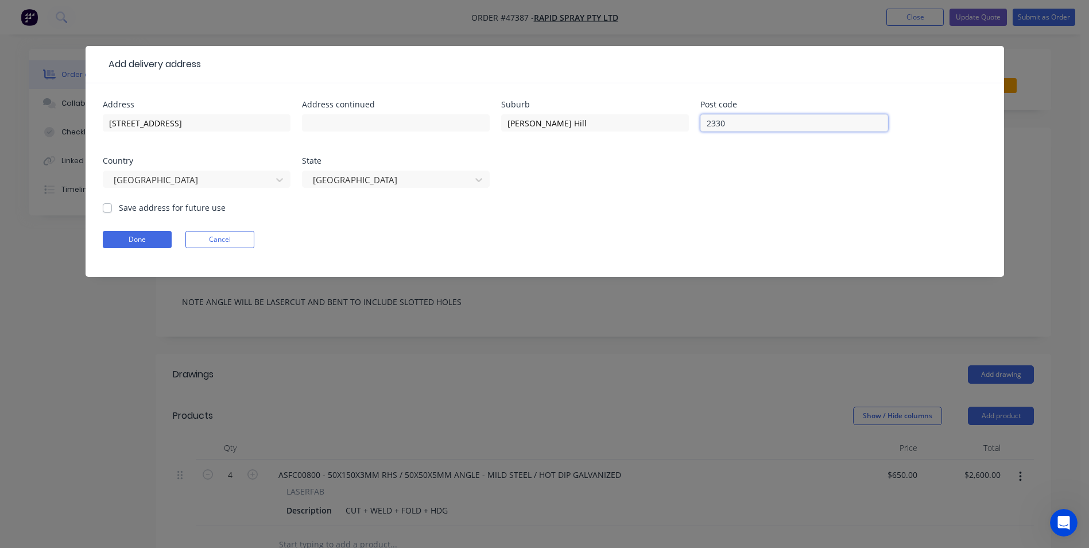
type input "2330"
click at [126, 211] on label "Save address for future use" at bounding box center [172, 208] width 107 height 12
click at [112, 211] on input "Save address for future use" at bounding box center [107, 207] width 9 height 11
checkbox input "true"
click at [129, 238] on button "Done" at bounding box center [137, 239] width 69 height 17
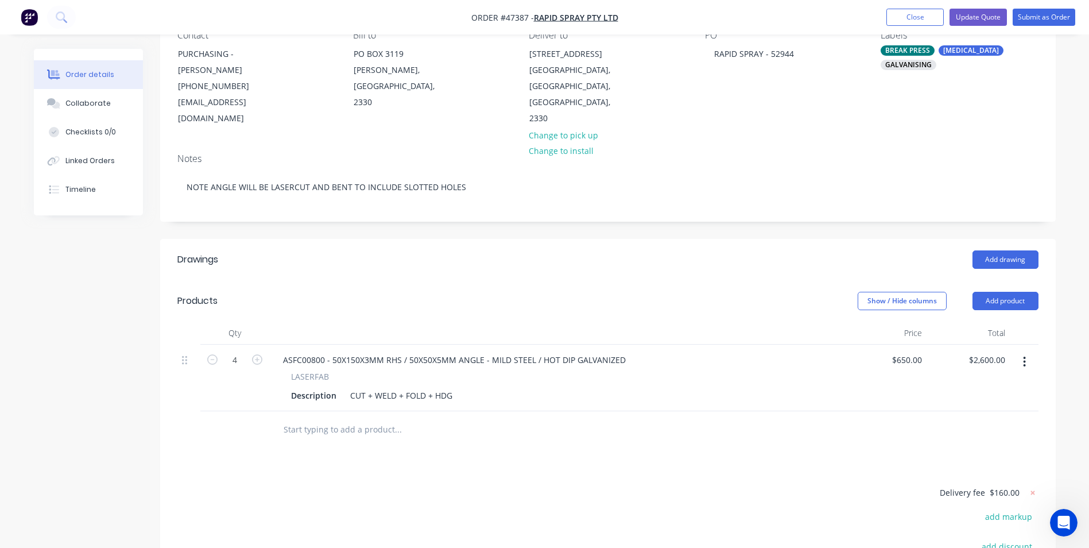
scroll to position [261, 0]
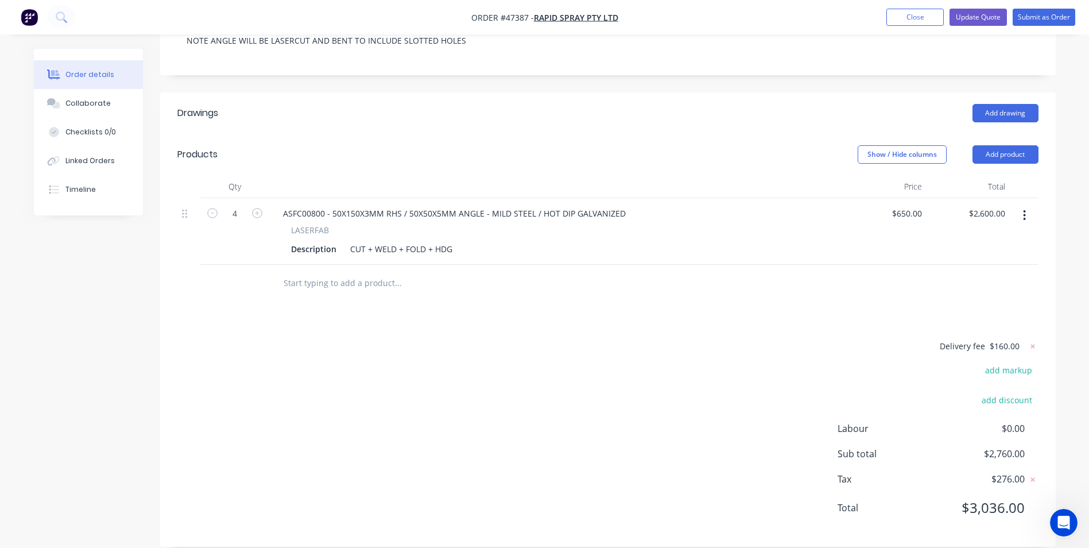
click at [993, 340] on span "$160.00" at bounding box center [1005, 346] width 30 height 12
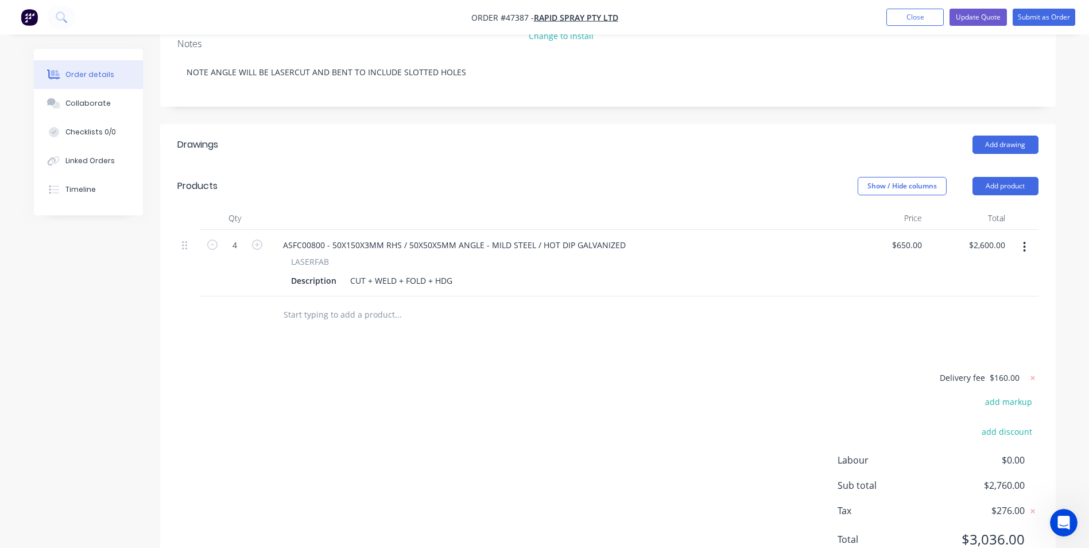
scroll to position [0, 0]
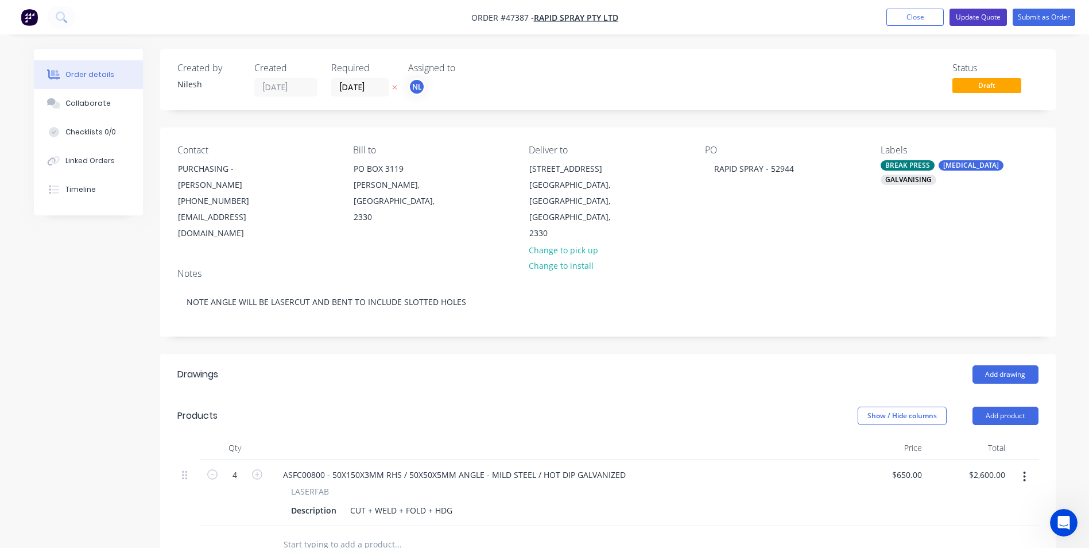
click at [985, 18] on button "Update Quote" at bounding box center [978, 17] width 57 height 17
